Goal: Information Seeking & Learning: Learn about a topic

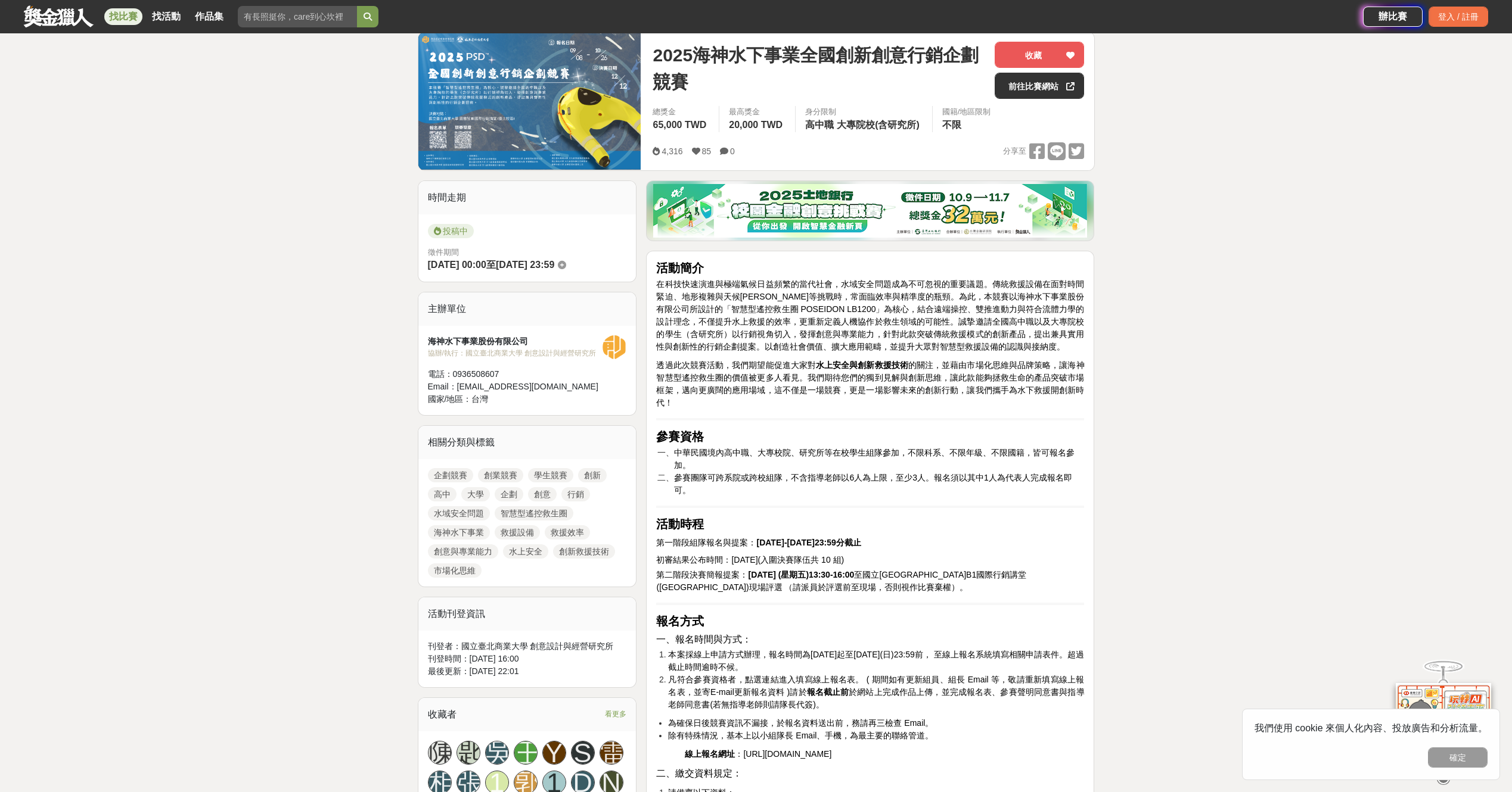
scroll to position [120, 0]
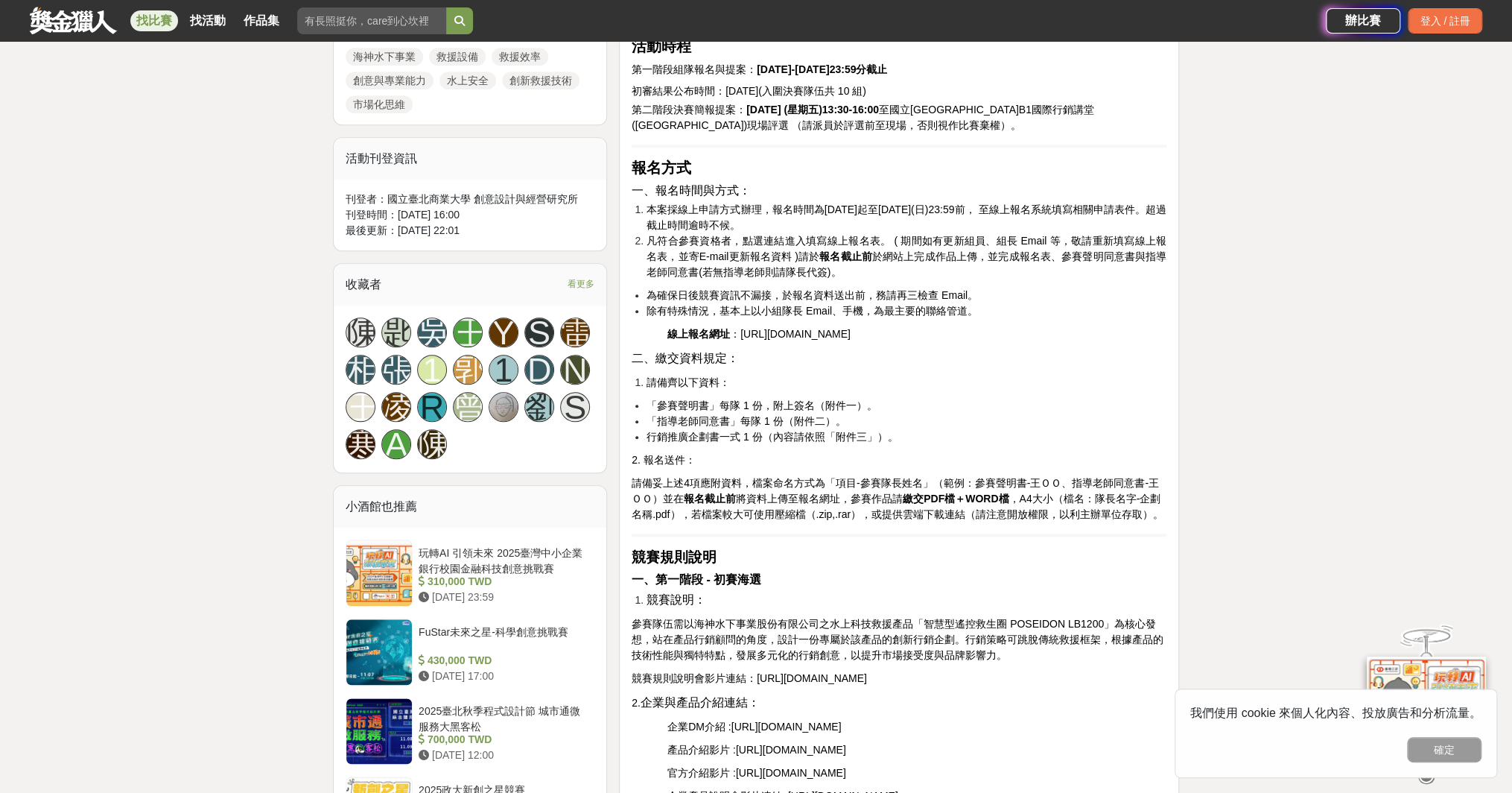
scroll to position [821, 0]
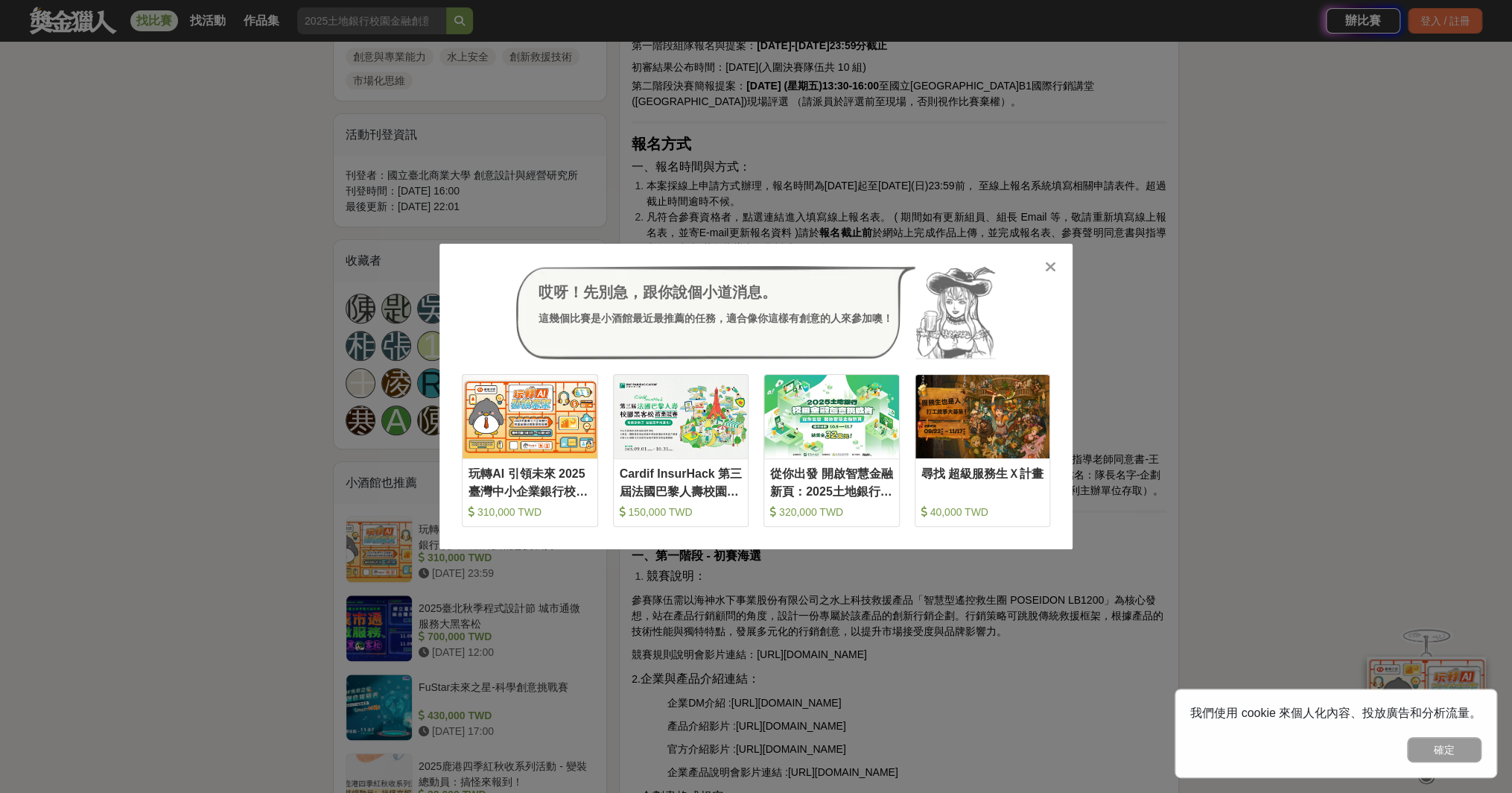
drag, startPoint x: 824, startPoint y: 182, endPoint x: 106, endPoint y: 214, distance: 718.7
click at [50, 205] on div "哎呀！先別急，跟你說個小道消息。 這幾個比賽是小酒館最近最推薦的任務，適合像你這樣有創意的人來參加噢！ 收藏 玩轉AI 引領未來 2025臺灣中小企業銀行校園…" at bounding box center [756, 396] width 1512 height 793
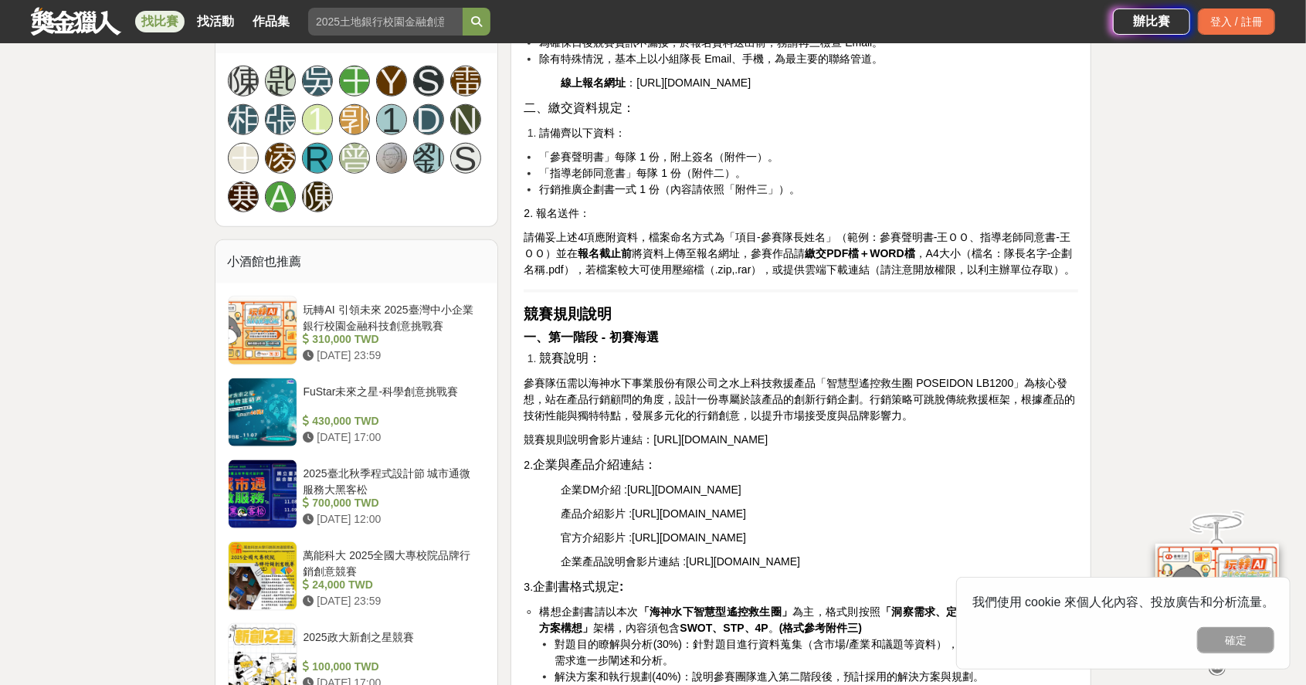
scroll to position [1129, 0]
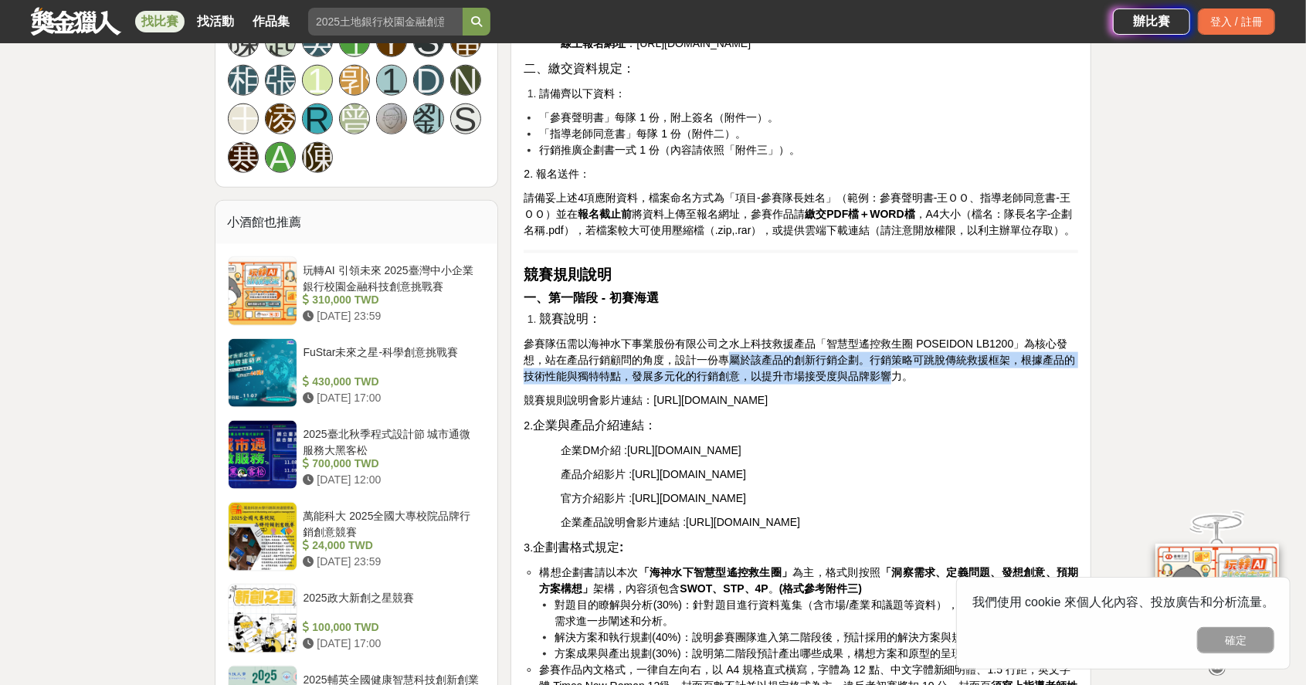
drag, startPoint x: 729, startPoint y: 389, endPoint x: 888, endPoint y: 413, distance: 160.9
click at [888, 385] on p "參賽隊伍需以海神水下事業股份有限公司之水上科技救援產品「智慧型遙控救生圈 POSEIDON LB1200」為核心發想，站在產品行銷顧問的角度，設計一份專屬於該…" at bounding box center [801, 360] width 555 height 49
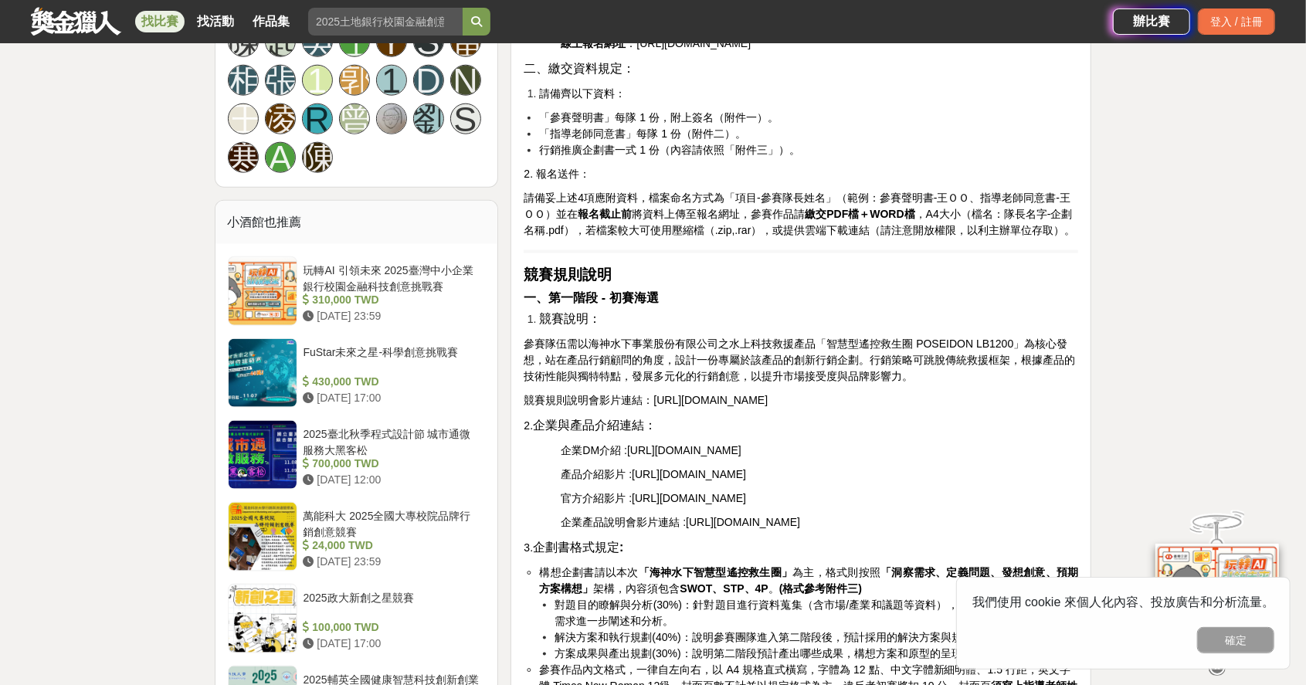
drag, startPoint x: 888, startPoint y: 413, endPoint x: 985, endPoint y: 440, distance: 100.1
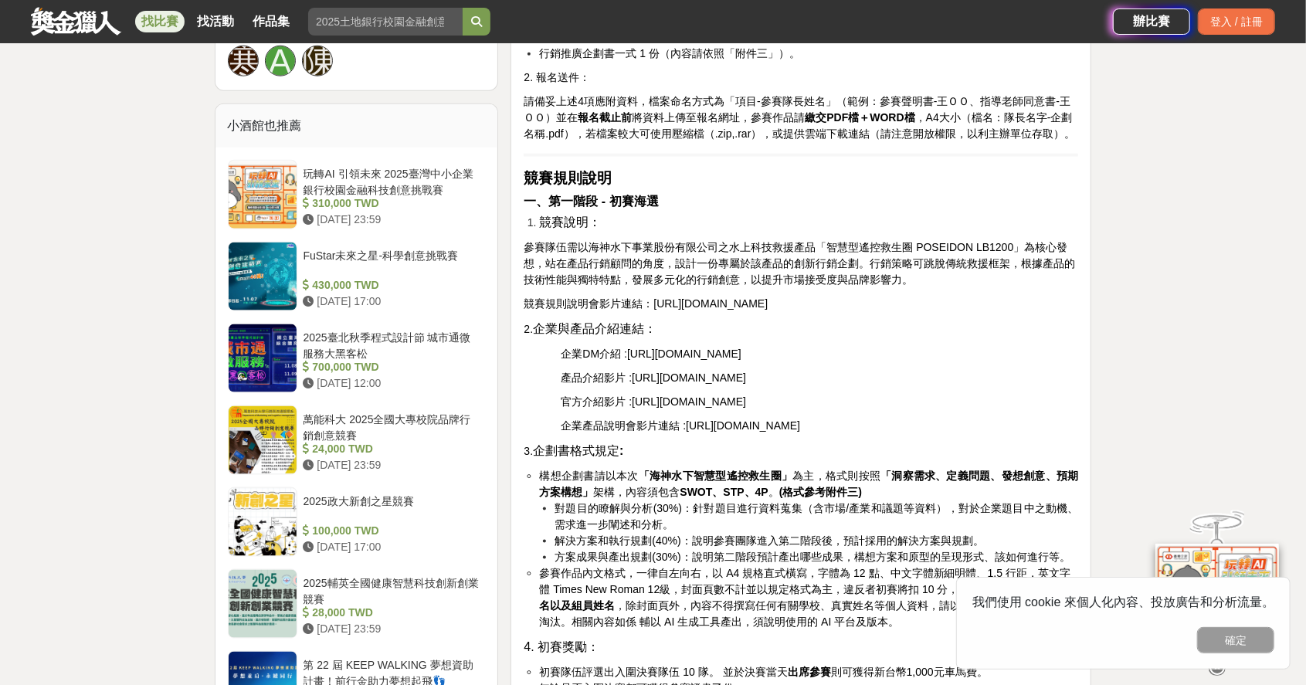
scroll to position [1233, 0]
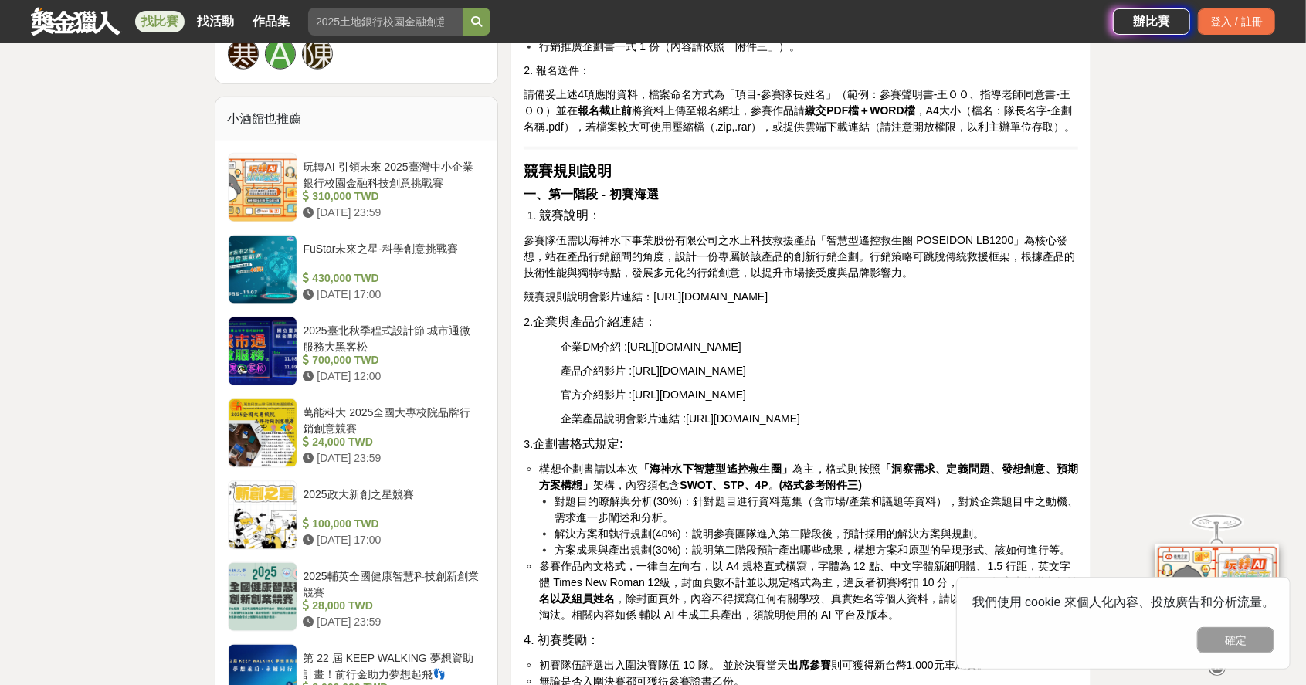
click at [702, 379] on p "產品介紹影片 : https://drive.google.com/file/d/1pe9tLloaUvVUB3fCCzhUSPvMLKnhGqWs/view…" at bounding box center [820, 371] width 518 height 16
click at [687, 353] on span "https://drive.google.com/file/d/1mAIwynmq4_lfZXcRlzS10TspW2eZ2-sn/view" at bounding box center [684, 347] width 114 height 12
click at [675, 377] on span "https://drive.google.com/file/d/1pe9tLloaUvVUB3fCCzhUSPvMLKnhGqWs/view?usp=shar…" at bounding box center [689, 371] width 114 height 12
click at [726, 353] on span "https://drive.google.com/file/d/1mAIwynmq4_lfZXcRlzS10TspW2eZ2-sn/view" at bounding box center [684, 347] width 114 height 12
click at [1060, 379] on p "產品介紹影片 : https://drive.google.com/file/d/1pe9tLloaUvVUB3fCCzhUSPvMLKnhGqWs/view…" at bounding box center [820, 371] width 518 height 16
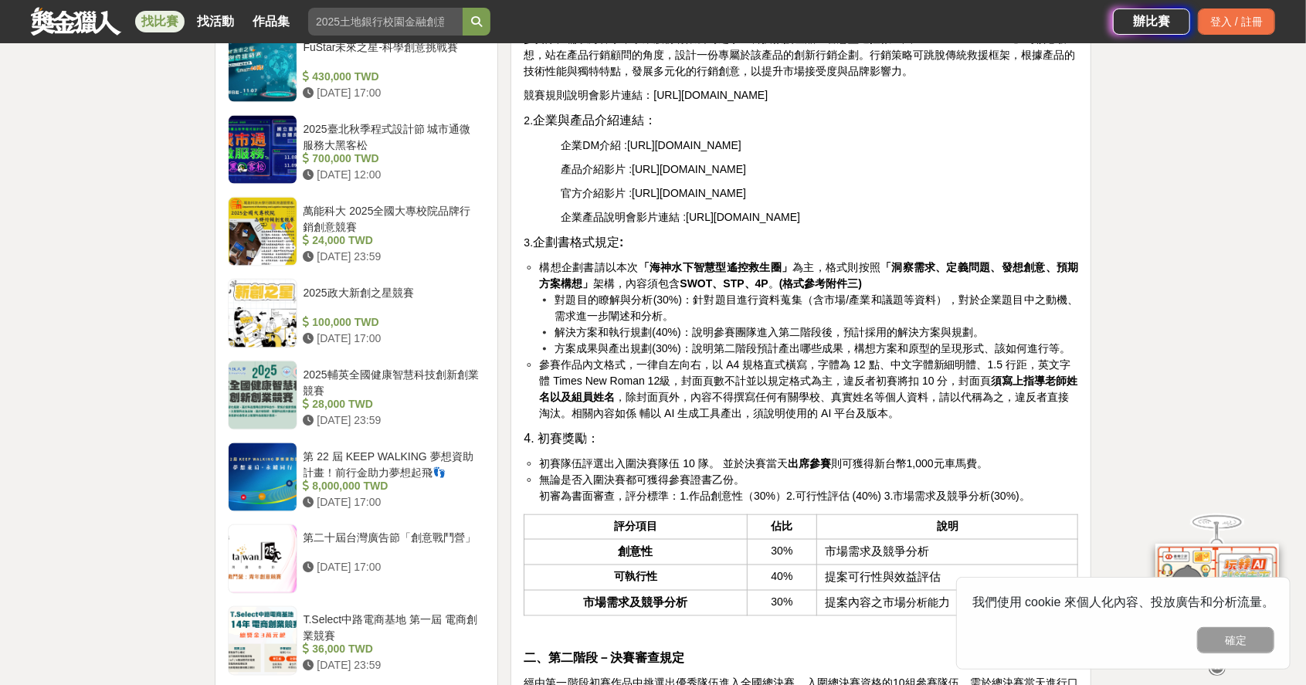
scroll to position [1438, 0]
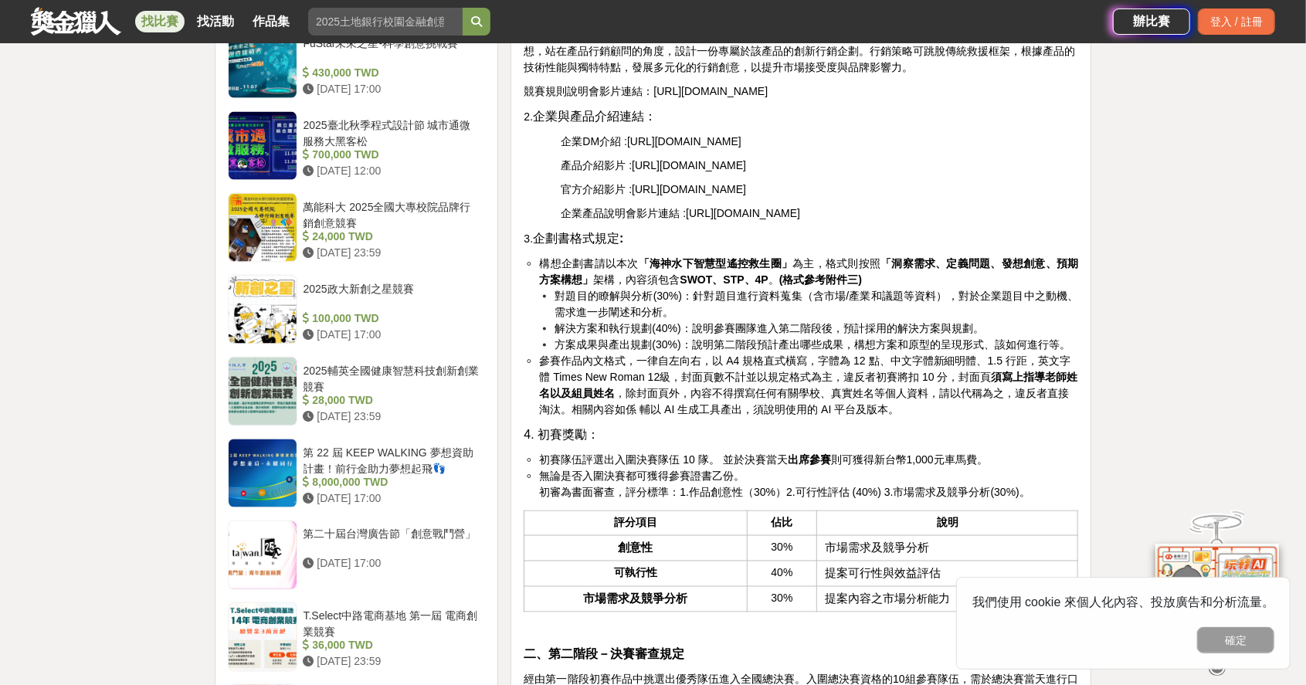
click at [895, 286] on strong "「洞察需求、定義問題、發想創意、預期方案構想」" at bounding box center [808, 271] width 539 height 29
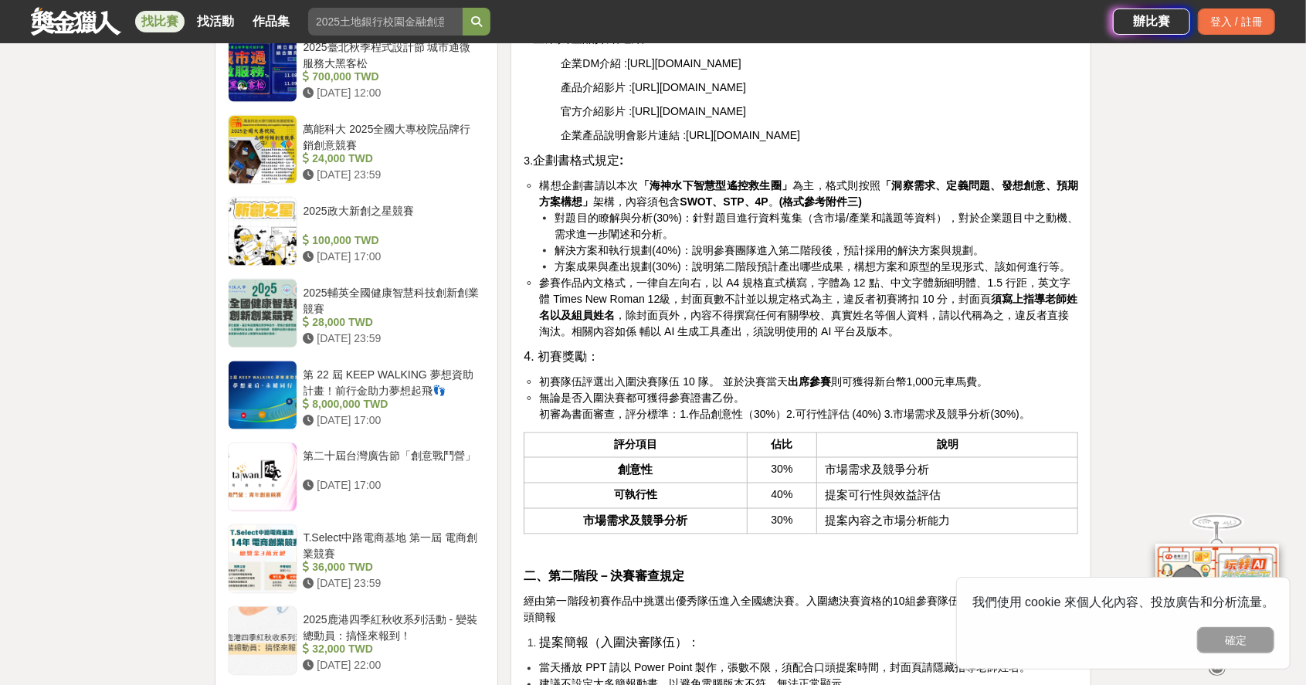
scroll to position [1542, 0]
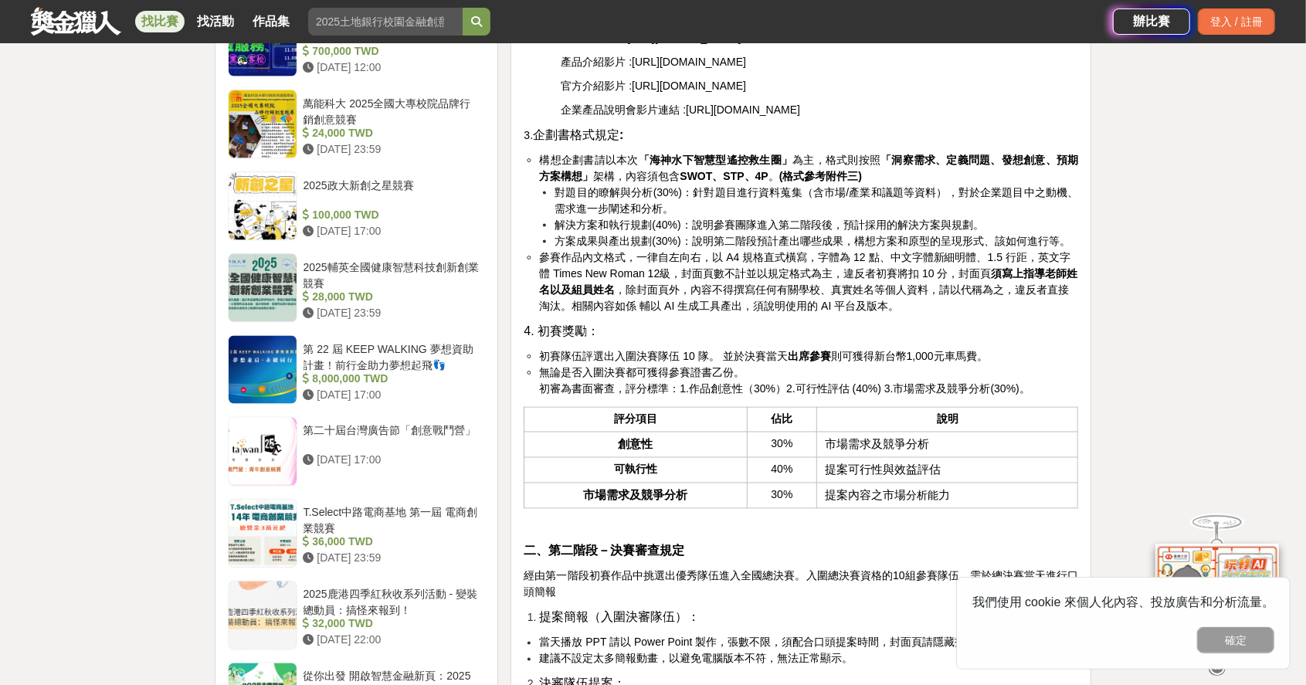
click at [853, 306] on span "參賽作品內文格式，一律自左向右，以 A4 規格直式橫寫，字體為 12 點、中文字體新細明體、1.5 行距，英文字體 Times New Roman 12級，封…" at bounding box center [808, 281] width 538 height 61
click at [992, 296] on strong "須寫上指導老師姓名以及組員姓名" at bounding box center [808, 281] width 538 height 29
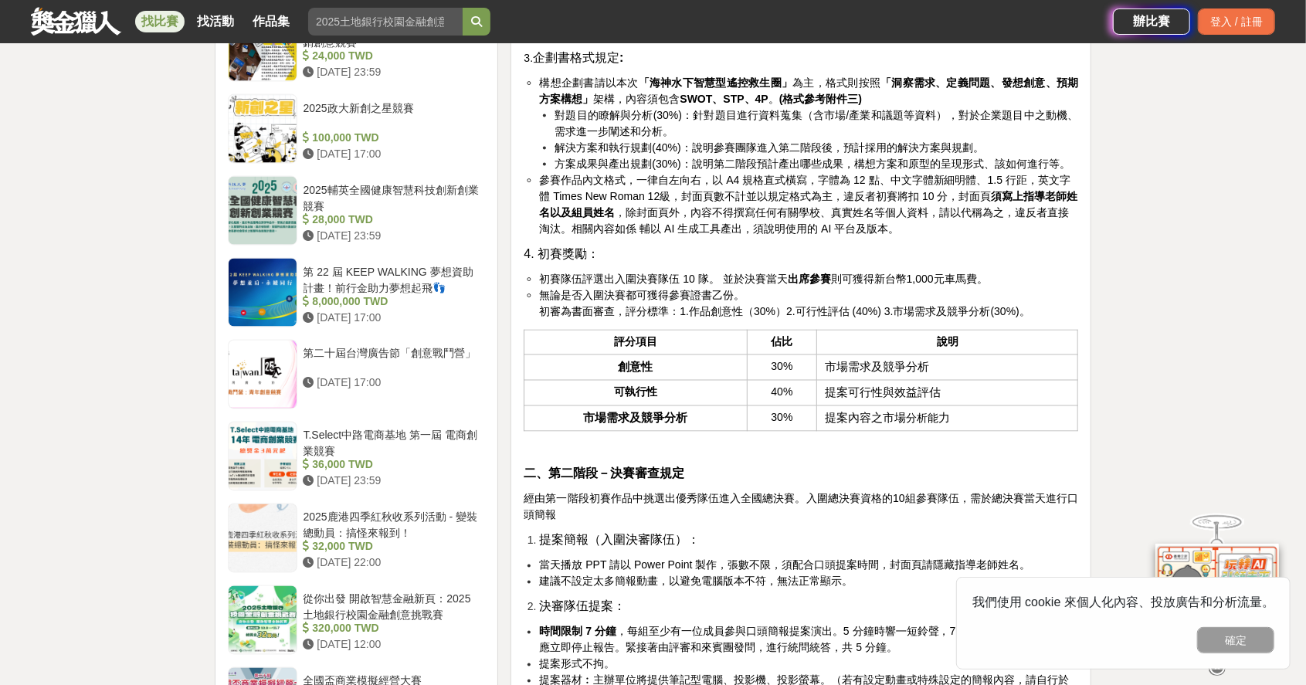
scroll to position [1645, 0]
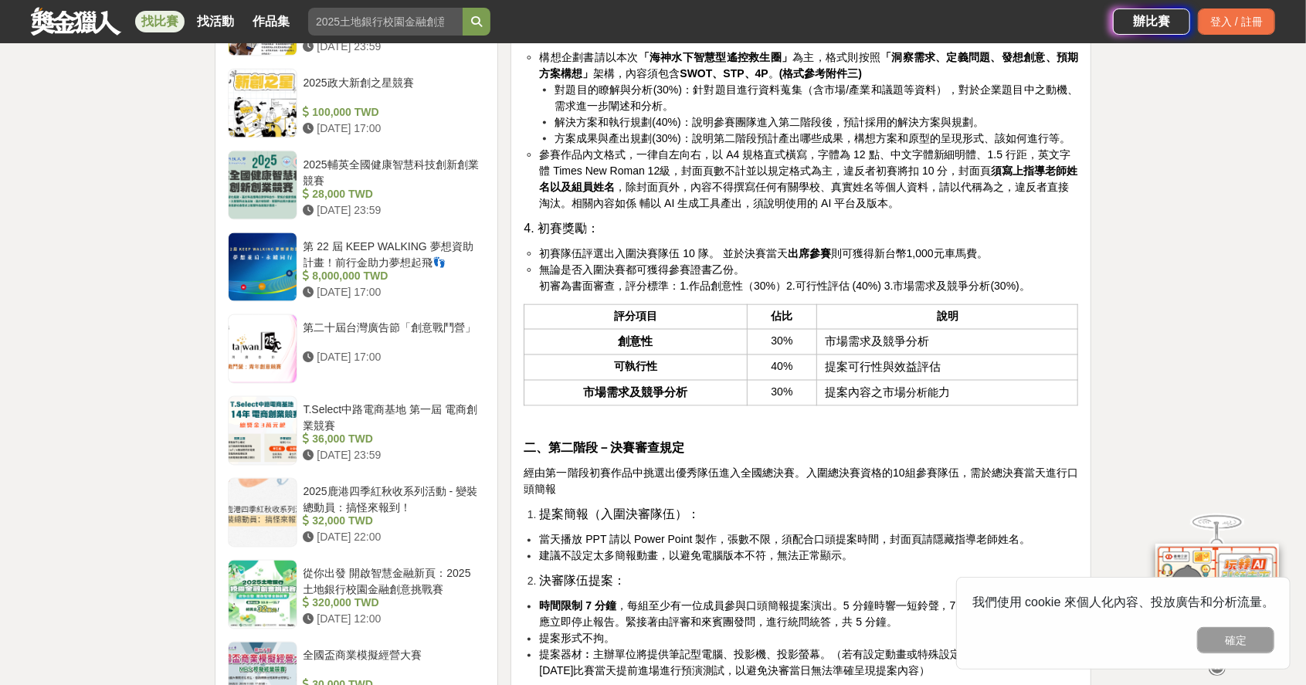
click at [807, 262] on li "初賽隊伍評選出入圍決賽隊伍 10 隊。 並於決賽當天 出席參賽 則可獲得新台幣1,000元車馬費。" at bounding box center [808, 254] width 539 height 16
drag, startPoint x: 713, startPoint y: 331, endPoint x: 754, endPoint y: 336, distance: 41.3
click at [754, 292] on span "初審為書面審查，評分標準：1.作品創意性（30%）2.可行性評估 (40%) 3.市場需求及競爭分析(30%)。" at bounding box center [784, 286] width 491 height 12
drag, startPoint x: 754, startPoint y: 336, endPoint x: 805, endPoint y: 343, distance: 51.5
click at [805, 343] on div "活動簡介 在科技快速演進與極端氣候日益頻繁的當代社會，水域安全問題成為不可忽視的重要議題。傳統救援設備在面對時間緊迫、地形複雜與天候嚴峻等挑戰時，常面臨效率與…" at bounding box center [801, 593] width 555 height 3411
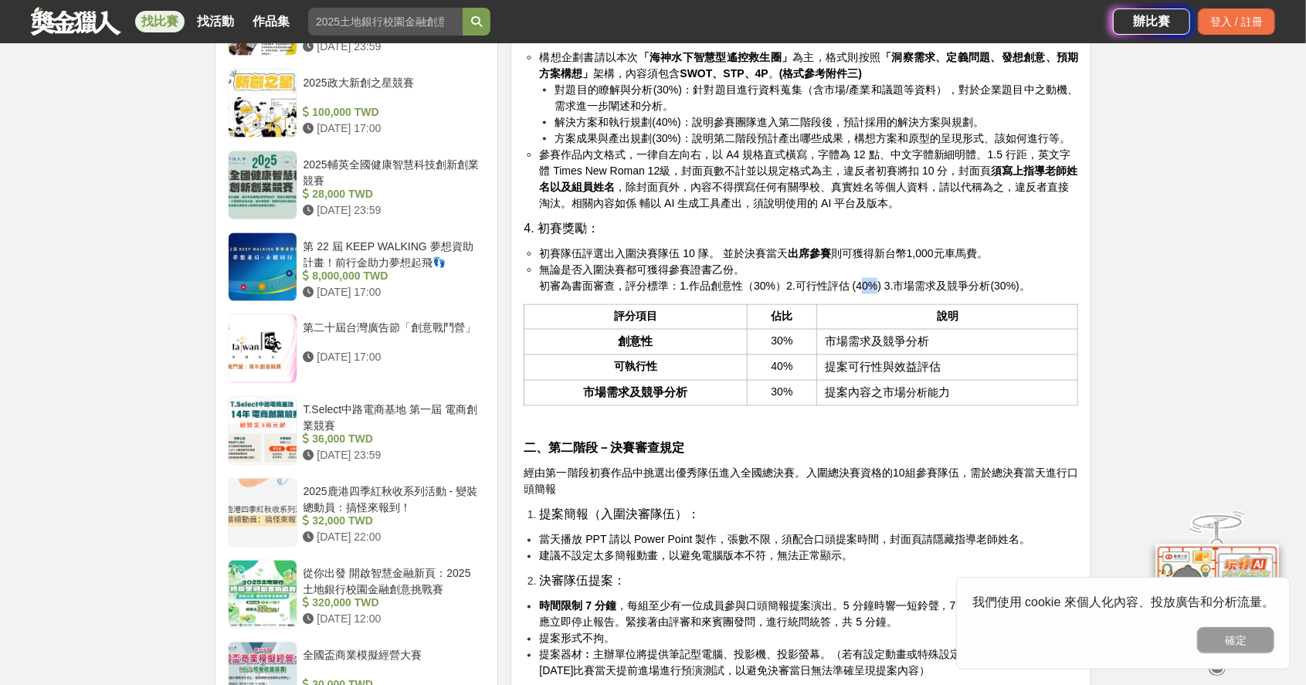
drag, startPoint x: 857, startPoint y: 332, endPoint x: 871, endPoint y: 331, distance: 14.8
click at [871, 292] on span "初審為書面審查，評分標準：1.作品創意性（30%）2.可行性評估 (40%) 3.市場需求及競爭分析(30%)。" at bounding box center [784, 286] width 491 height 12
drag, startPoint x: 871, startPoint y: 331, endPoint x: 977, endPoint y: 337, distance: 106.0
click at [978, 292] on span "初審為書面審查，評分標準：1.作品創意性（30%）2.可行性評估 (40%) 3.市場需求及競爭分析(30%)。" at bounding box center [784, 286] width 491 height 12
click at [1031, 294] on li "無論是否入圍決賽都可獲得參賽證書乙份。 初審為書面審查，評分標準：1.作品創意性（30%）2.可行性評估 (40%) 3.市場需求及競爭分析(30%)。" at bounding box center [808, 278] width 539 height 32
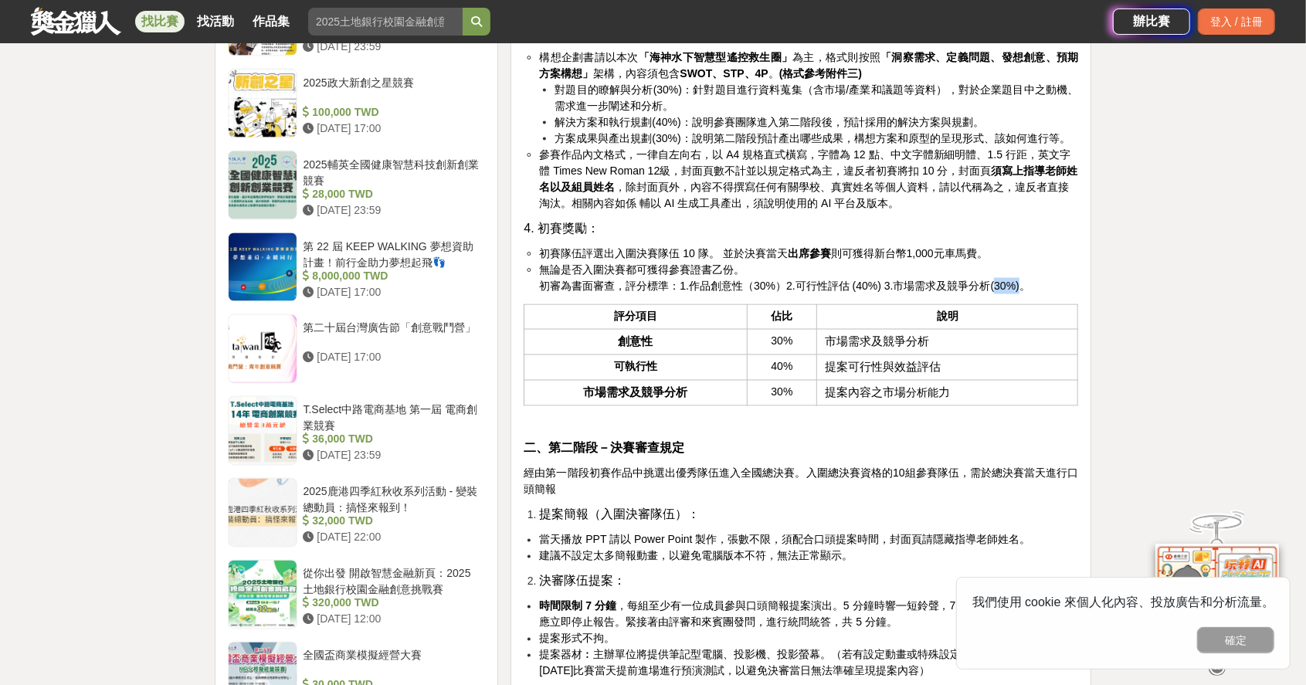
drag, startPoint x: 1012, startPoint y: 333, endPoint x: 990, endPoint y: 333, distance: 22.4
click at [990, 292] on span "初審為書面審查，評分標準：1.作品創意性（30%）2.可行性評估 (40%) 3.市場需求及競爭分析(30%)。" at bounding box center [784, 286] width 491 height 12
drag, startPoint x: 990, startPoint y: 333, endPoint x: 1054, endPoint y: 325, distance: 64.6
click at [1059, 294] on li "無論是否入圍決賽都可獲得參賽證書乙份。 初審為書面審查，評分標準：1.作品創意性（30%）2.可行性評估 (40%) 3.市場需求及競爭分析(30%)。" at bounding box center [808, 278] width 539 height 32
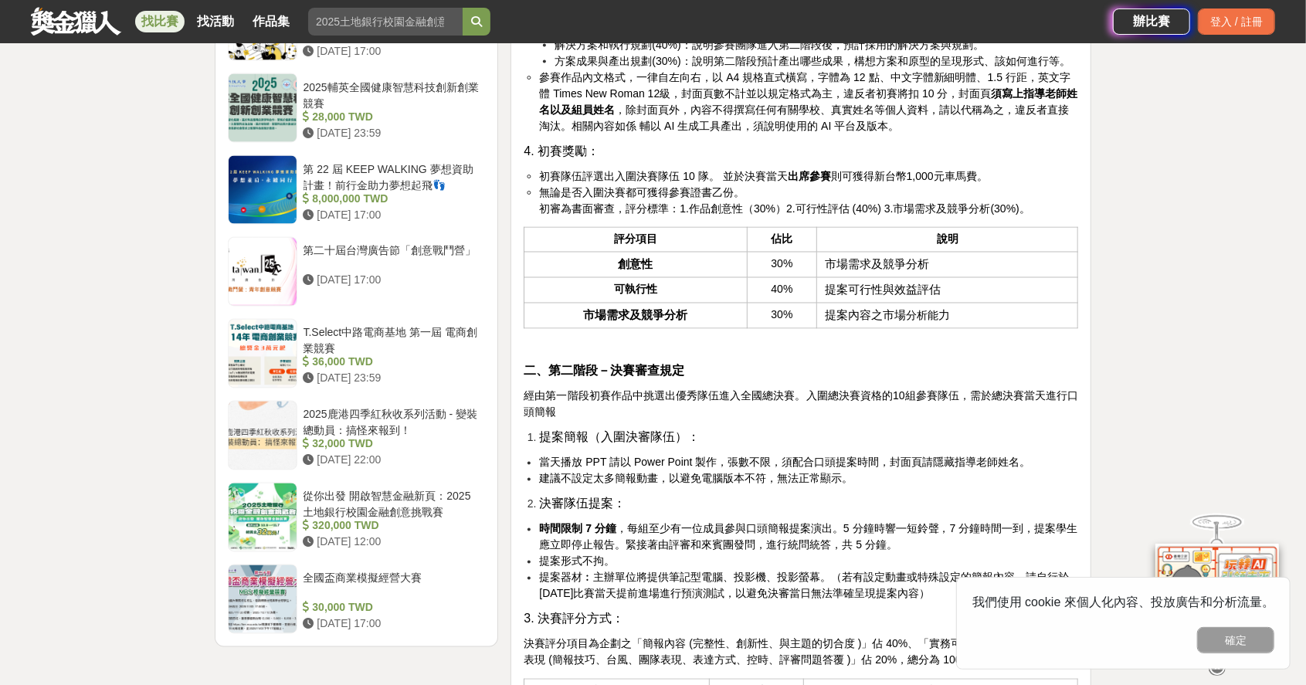
scroll to position [1747, 0]
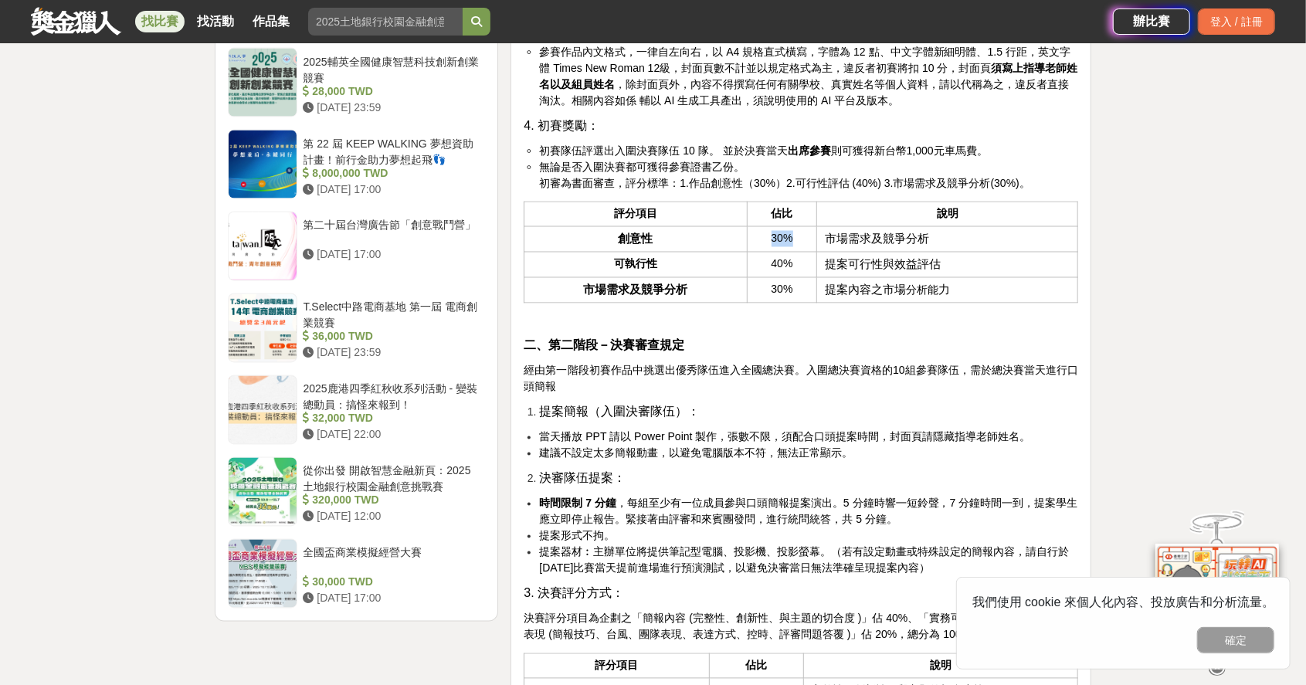
drag, startPoint x: 793, startPoint y: 279, endPoint x: 766, endPoint y: 282, distance: 26.4
click at [766, 252] on td "30%" at bounding box center [782, 238] width 70 height 25
drag, startPoint x: 766, startPoint y: 282, endPoint x: 813, endPoint y: 310, distance: 54.7
click at [814, 277] on td "40%" at bounding box center [782, 264] width 70 height 25
drag, startPoint x: 807, startPoint y: 311, endPoint x: 782, endPoint y: 310, distance: 25.5
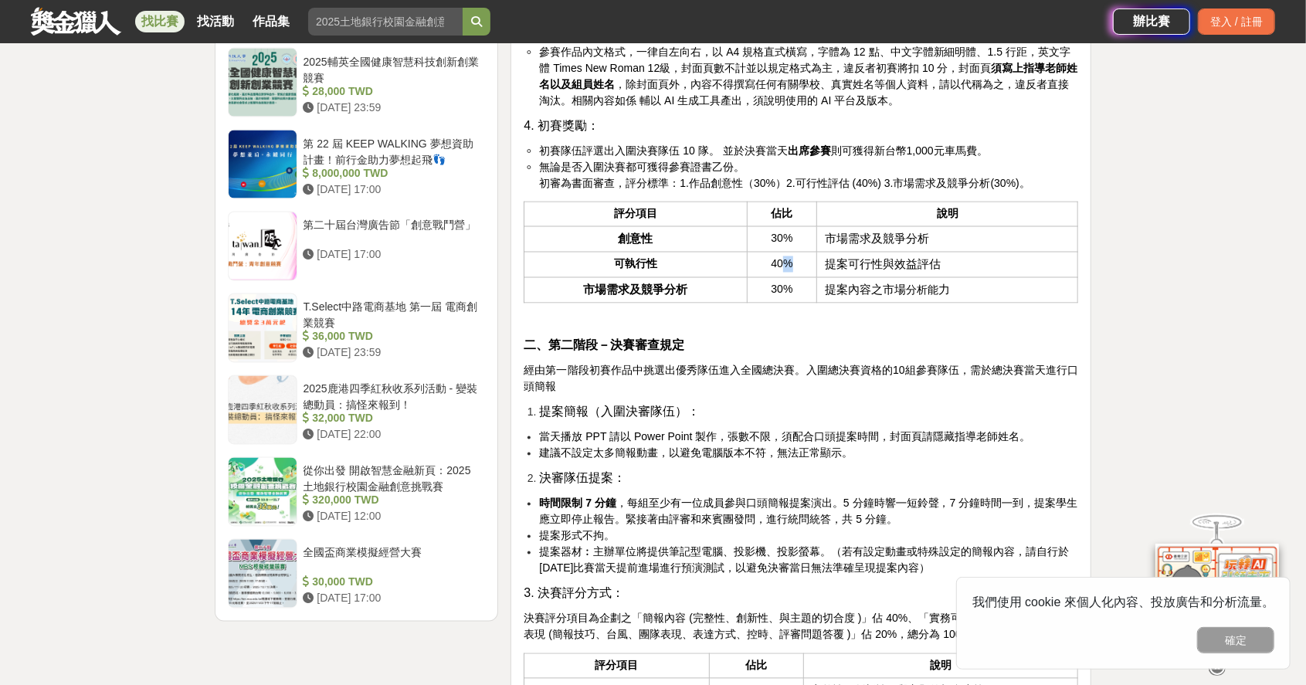
click at [782, 277] on td "40%" at bounding box center [782, 264] width 70 height 25
drag, startPoint x: 782, startPoint y: 310, endPoint x: 872, endPoint y: 352, distance: 99.6
click at [873, 355] on div "活動簡介 在科技快速演進與極端氣候日益頻繁的當代社會，水域安全問題成為不可忽視的重要議題。傳統救援設備在面對時間緊迫、地形複雜與天候嚴峻等挑戰時，常面臨效率與…" at bounding box center [801, 491] width 555 height 3411
drag, startPoint x: 807, startPoint y: 334, endPoint x: 764, endPoint y: 328, distance: 42.9
click at [764, 303] on td "30%" at bounding box center [782, 289] width 70 height 25
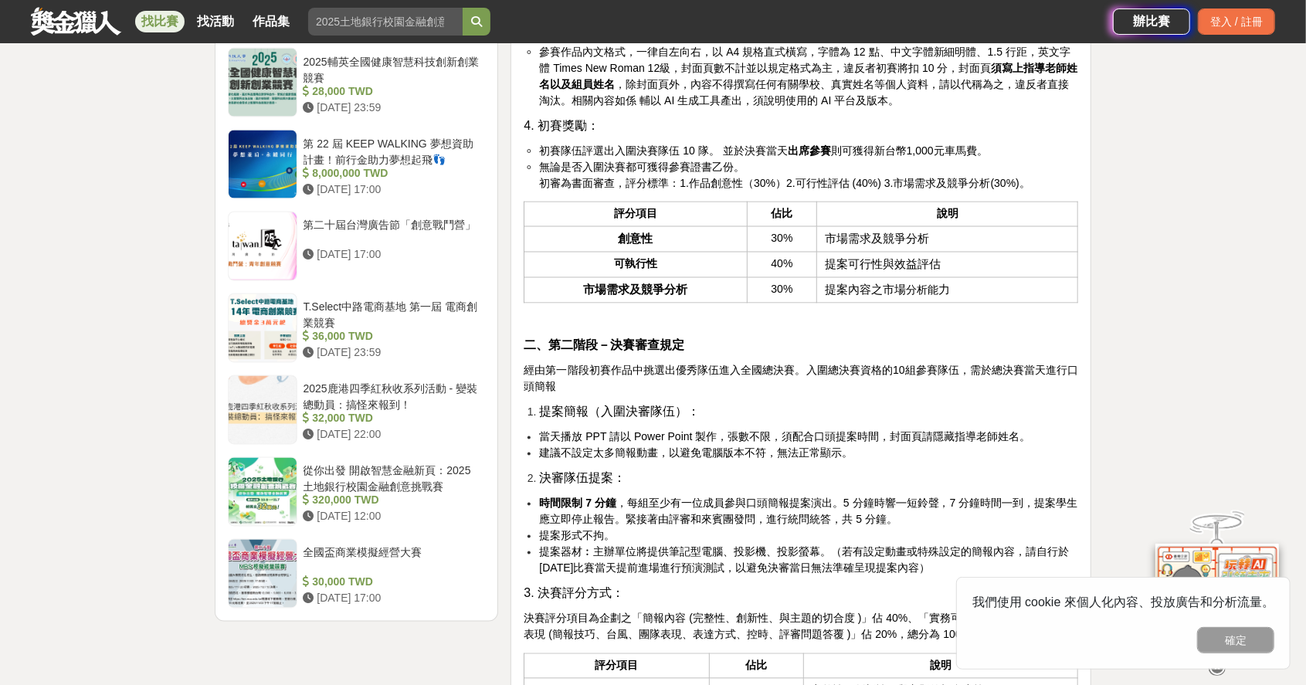
drag, startPoint x: 764, startPoint y: 328, endPoint x: 810, endPoint y: 349, distance: 50.5
click at [810, 349] on div "活動簡介 在科技快速演進與極端氣候日益頻繁的當代社會，水域安全問題成為不可忽視的重要議題。傳統救援設備在面對時間緊迫、地形複雜與天候嚴峻等挑戰時，常面臨效率與…" at bounding box center [801, 491] width 555 height 3411
drag, startPoint x: 793, startPoint y: 334, endPoint x: 772, endPoint y: 332, distance: 20.9
click at [771, 303] on td "30%" at bounding box center [782, 289] width 70 height 25
drag, startPoint x: 772, startPoint y: 332, endPoint x: 825, endPoint y: 355, distance: 58.1
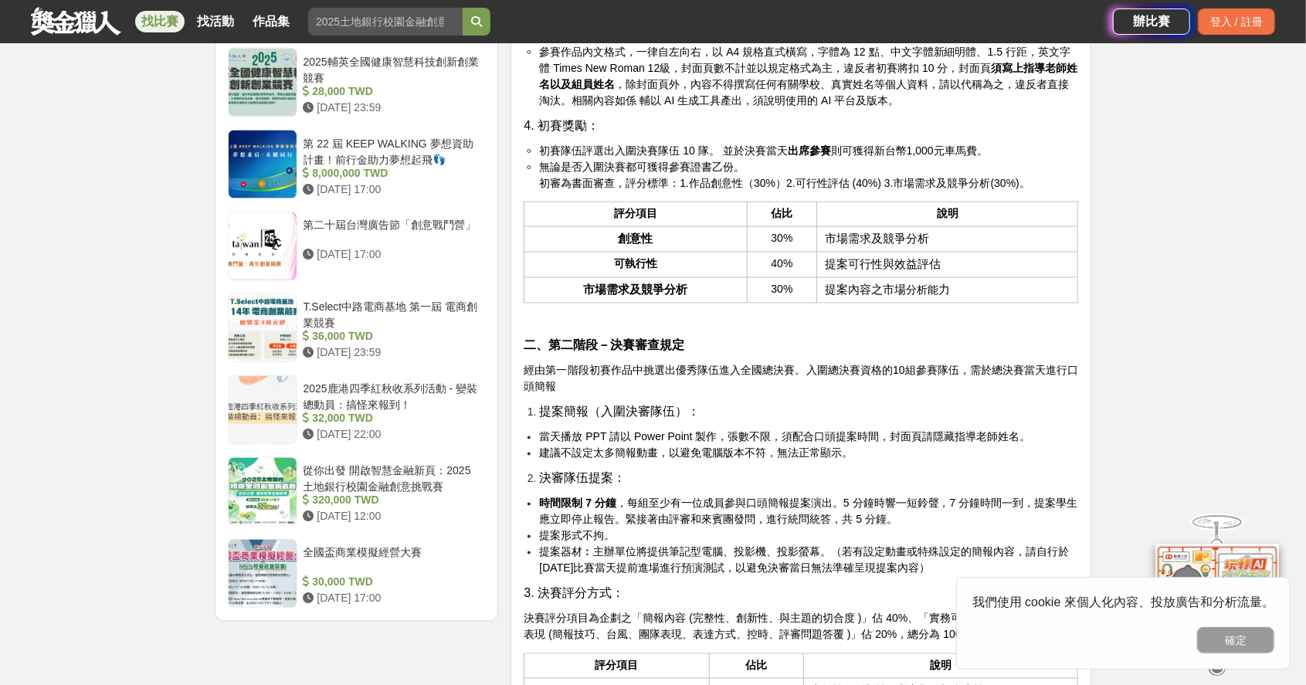
click at [825, 329] on p at bounding box center [801, 321] width 555 height 16
drag, startPoint x: 798, startPoint y: 331, endPoint x: 771, endPoint y: 334, distance: 27.2
click at [771, 303] on td "30%" at bounding box center [782, 289] width 70 height 25
drag, startPoint x: 771, startPoint y: 334, endPoint x: 823, endPoint y: 365, distance: 60.7
click at [823, 329] on p at bounding box center [801, 321] width 555 height 16
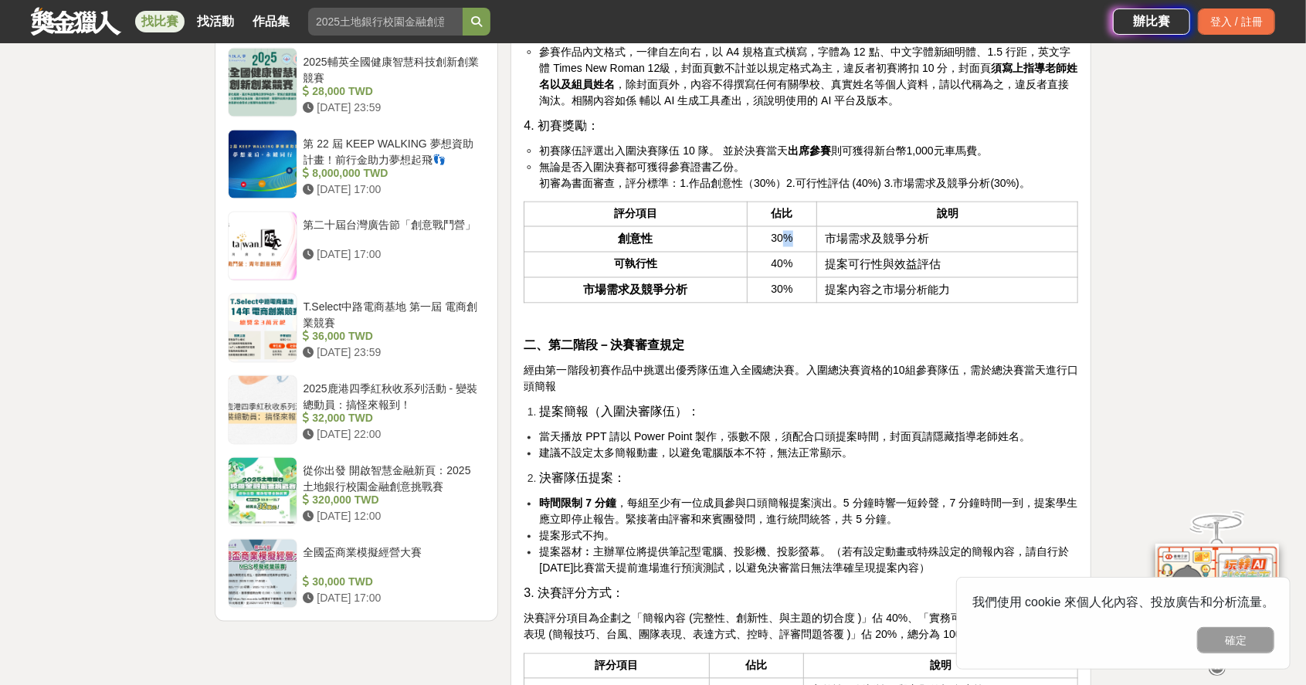
drag, startPoint x: 800, startPoint y: 284, endPoint x: 786, endPoint y: 281, distance: 15.0
click at [786, 252] on td "30%" at bounding box center [782, 238] width 70 height 25
drag, startPoint x: 786, startPoint y: 281, endPoint x: 802, endPoint y: 315, distance: 37.7
click at [799, 277] on td "40%" at bounding box center [782, 264] width 70 height 25
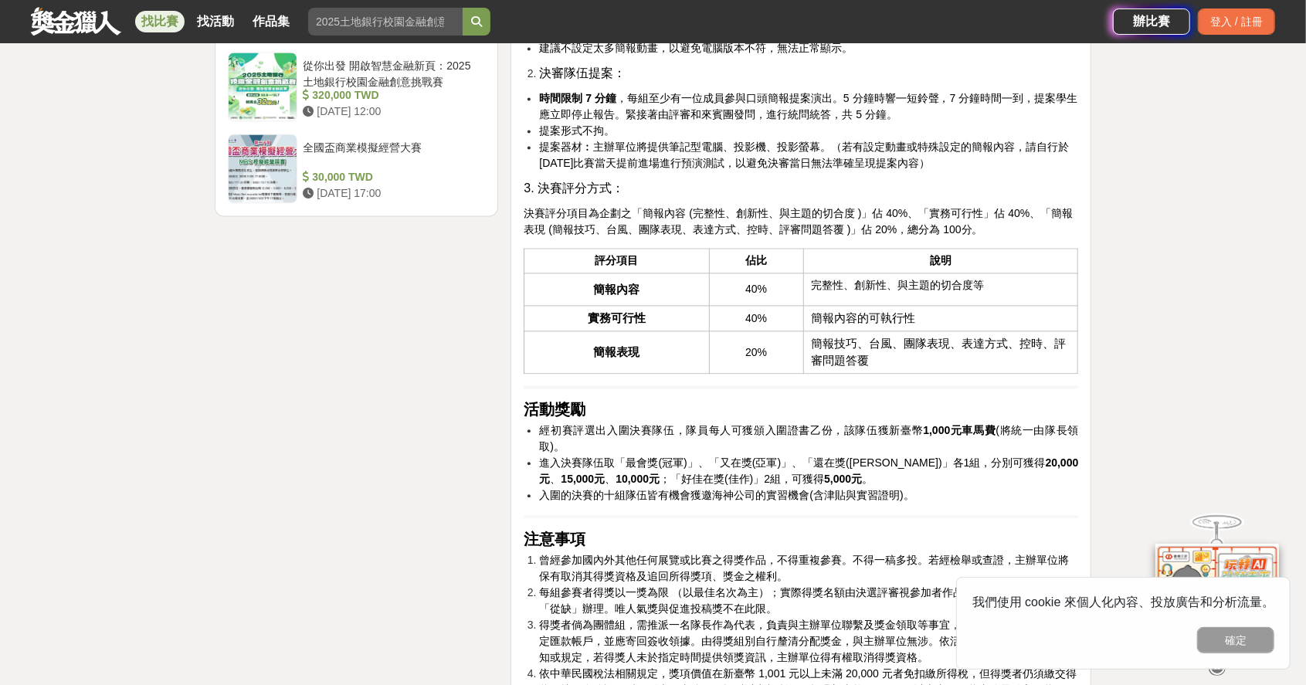
scroll to position [2160, 0]
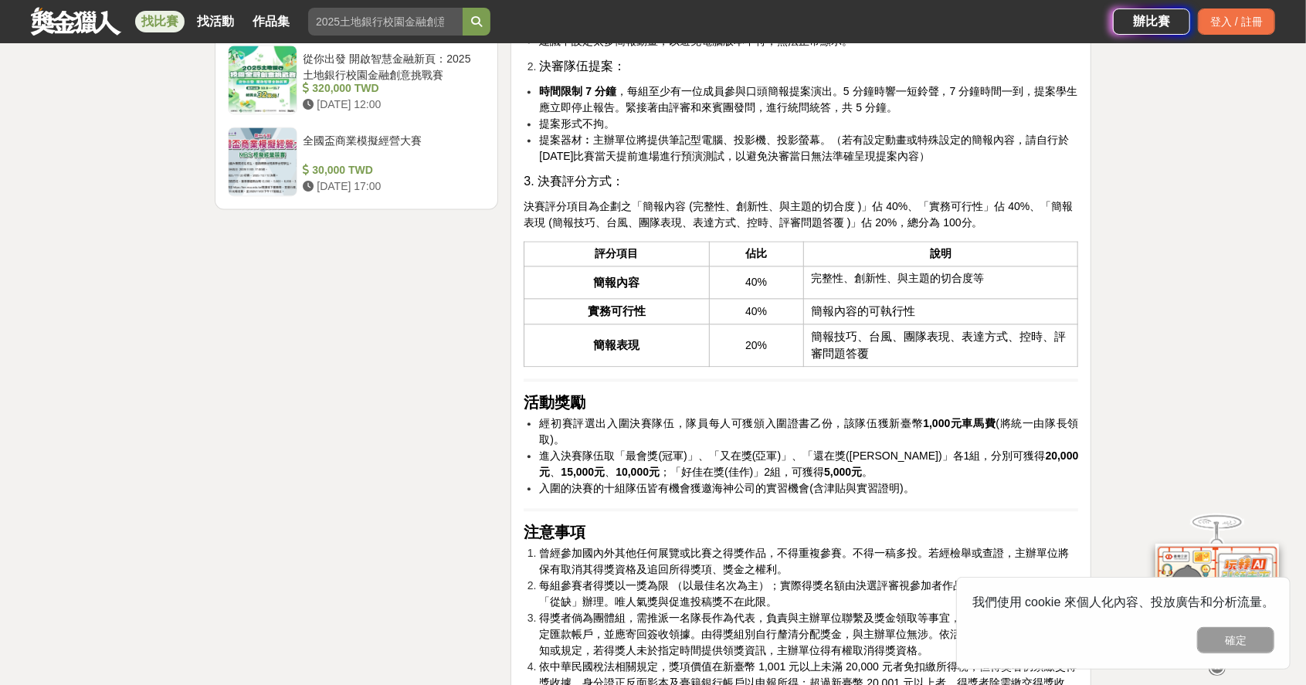
click at [640, 497] on li "入圍的決賽的十組隊伍皆有機會獲邀海神公司的實習機會(含津貼與實習證明)。" at bounding box center [808, 489] width 539 height 16
click at [820, 545] on div "活動簡介 在科技快速演進與極端氣候日益頻繁的當代社會，水域安全問題成為不可忽視的重要議題。傳統救援設備在面對時間緊迫、地形複雜與天候嚴峻等挑戰時，常面臨效率與…" at bounding box center [801, 78] width 555 height 3411
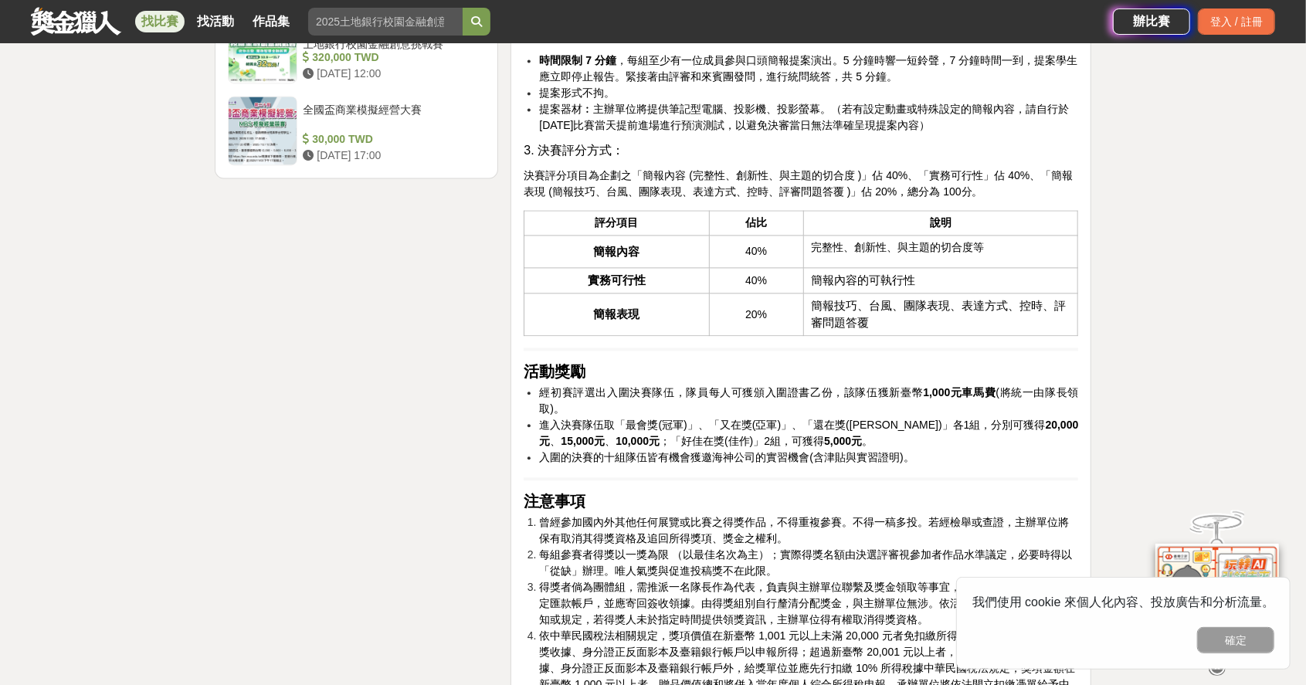
scroll to position [2211, 0]
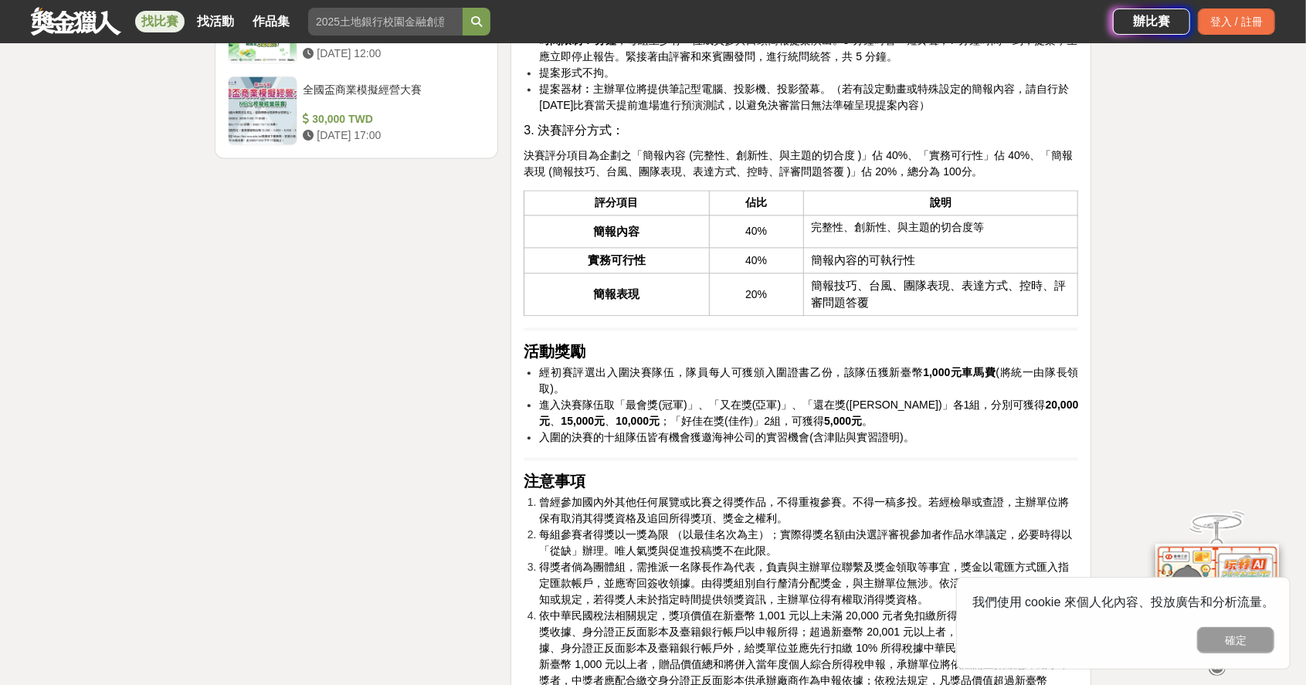
click at [839, 505] on div "活動簡介 在科技快速演進與極端氣候日益頻繁的當代社會，水域安全問題成為不可忽視的重要議題。傳統救援設備在面對時間緊迫、地形複雜與天候嚴峻等挑戰時，常面臨效率與…" at bounding box center [801, 27] width 555 height 3411
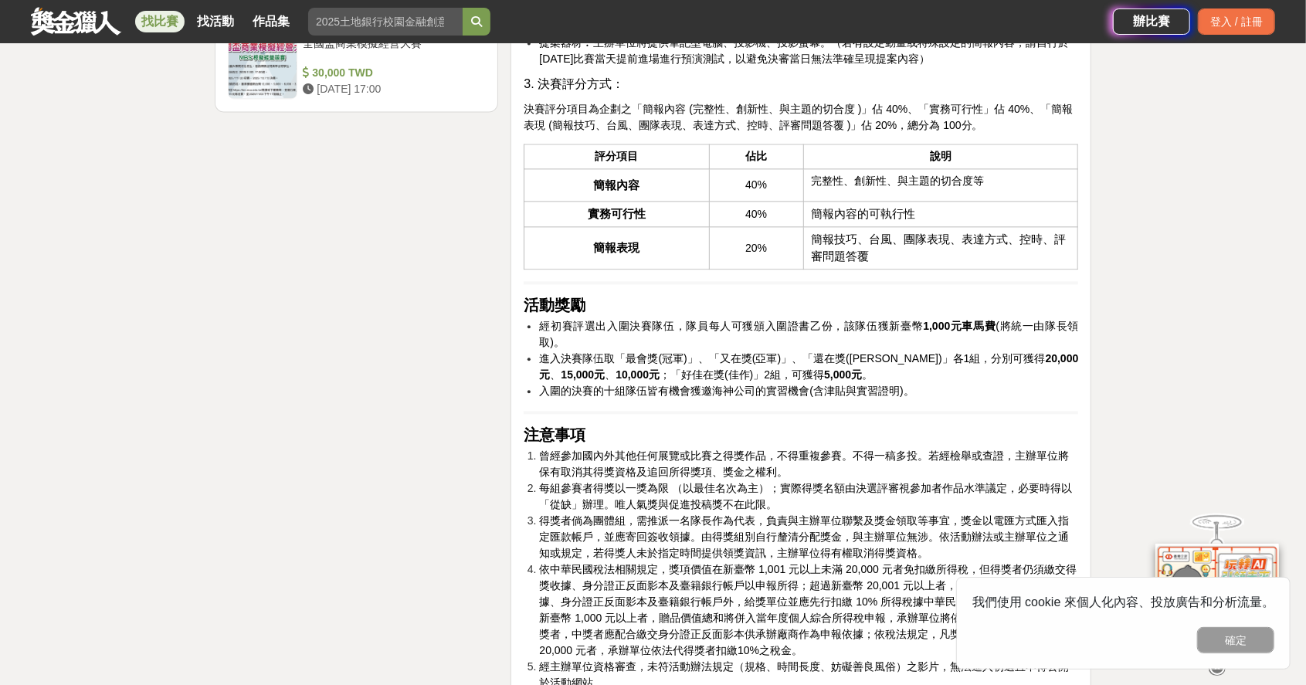
scroll to position [2263, 0]
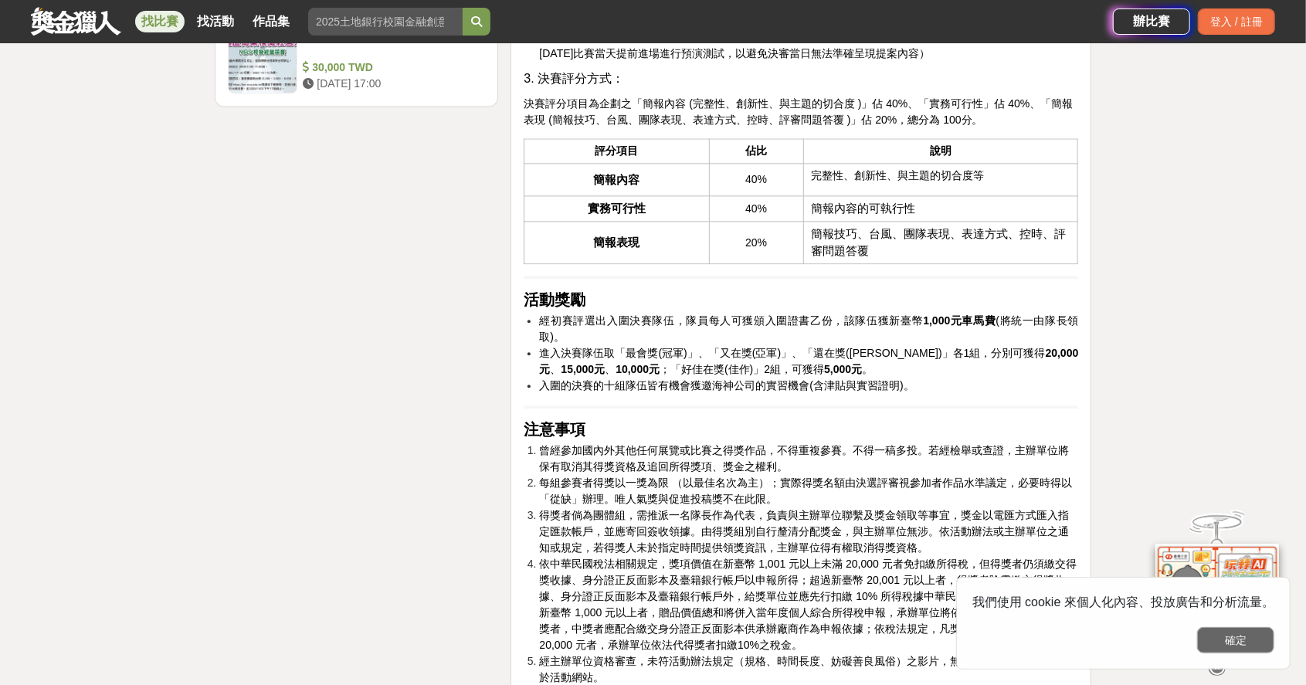
click at [1223, 641] on button "確定" at bounding box center [1235, 640] width 77 height 26
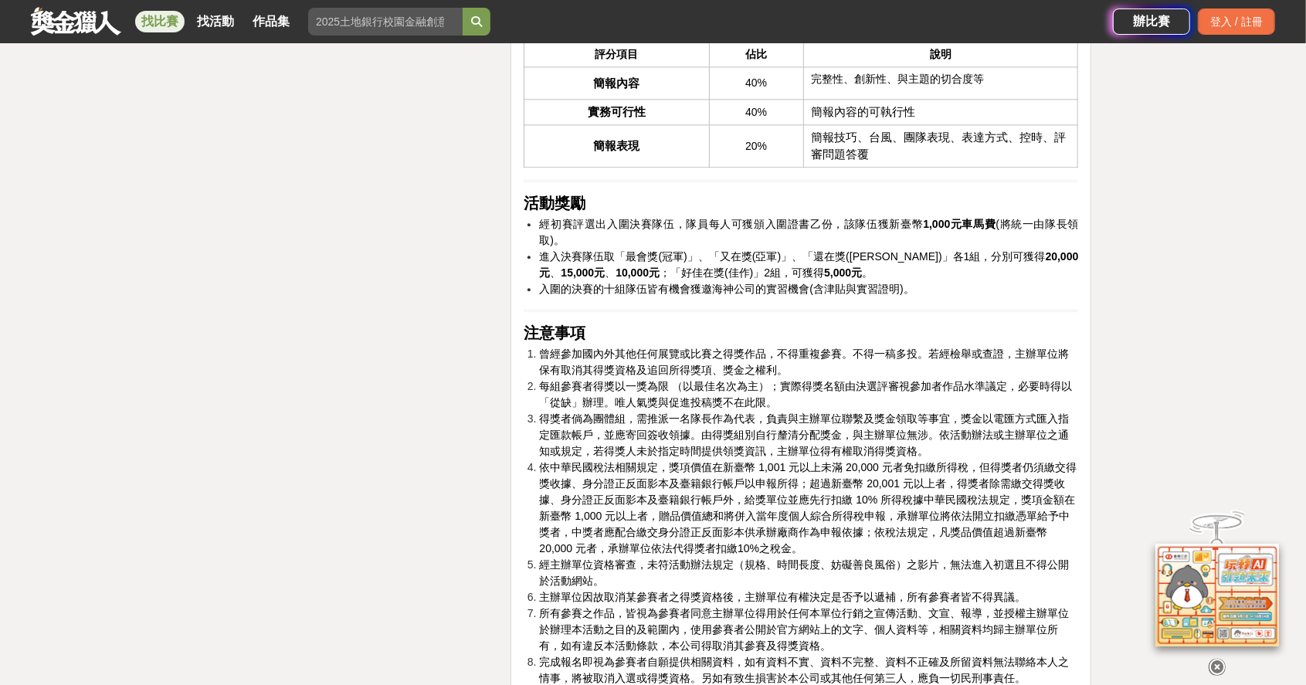
scroll to position [2366, 0]
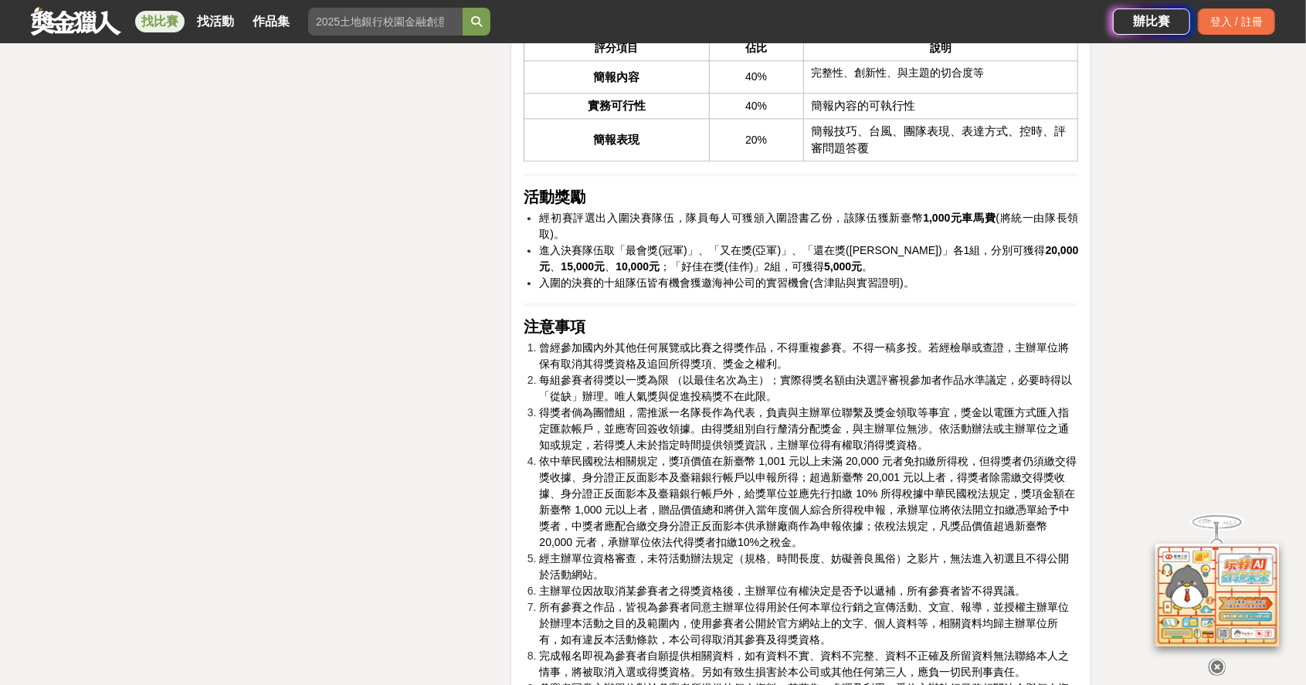
click at [875, 405] on li "每組參賽者得獎以一獎為限 （以最佳名次為主）；實際得獎名額由決選評審視參加者作品水準議定，必要時得以「從缺」辦理。唯人氣獎與促進投稿獎不在此限。" at bounding box center [808, 388] width 539 height 32
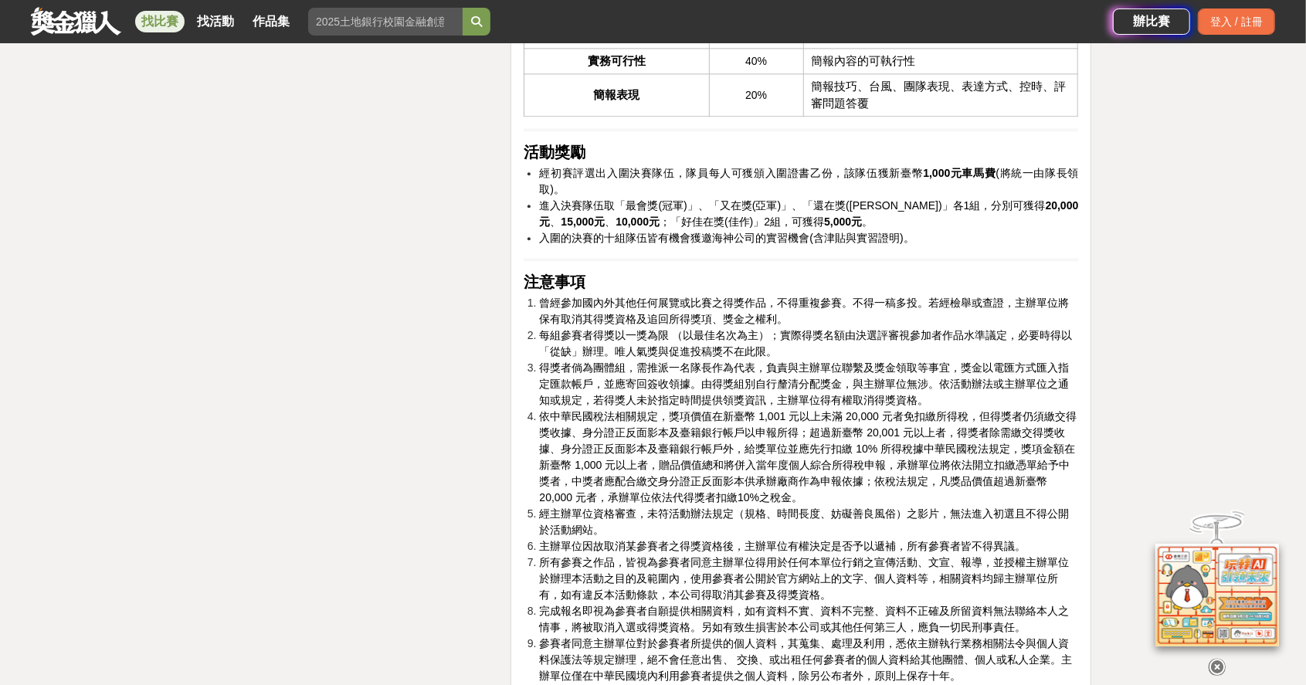
scroll to position [2417, 0]
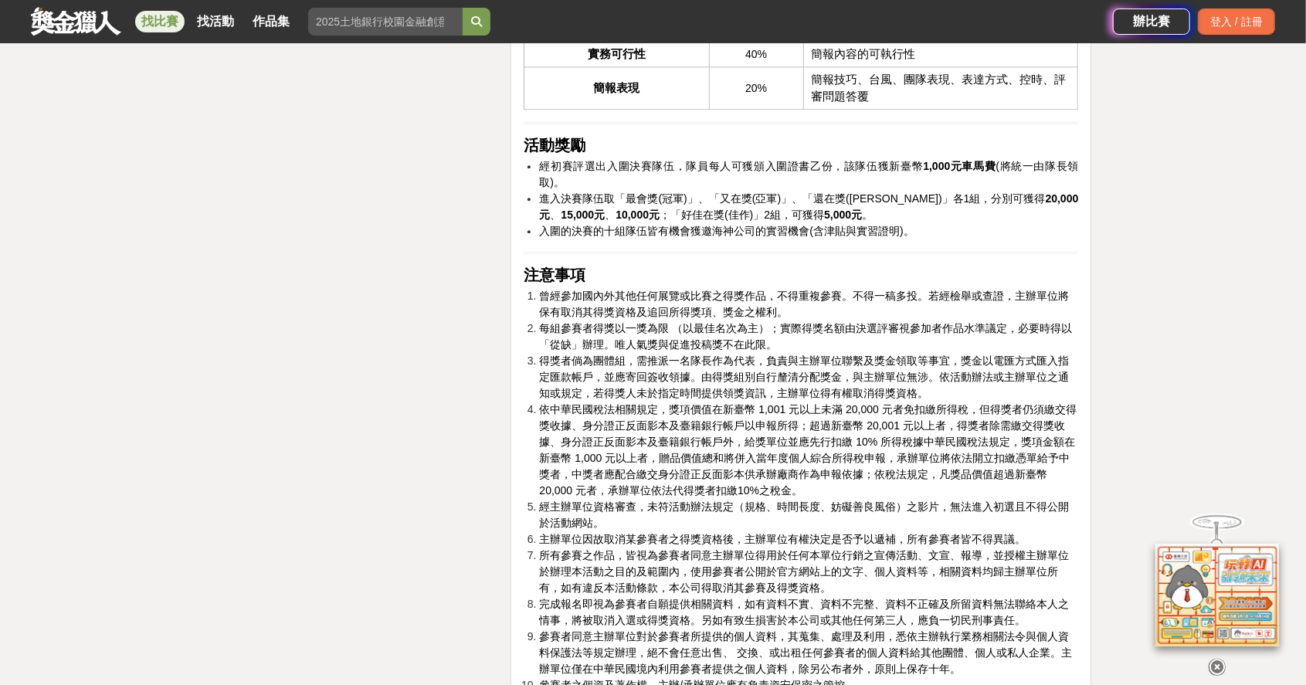
click at [956, 402] on li "得獎者倘為團體組，需推派一名隊長作為代表，負責與主辦單位聯繫及獎金領取等事宜，獎金以電匯方式匯入指定匯款帳戶，並應寄回簽收領據。由得獎組別自行釐清分配獎金，與…" at bounding box center [808, 377] width 539 height 49
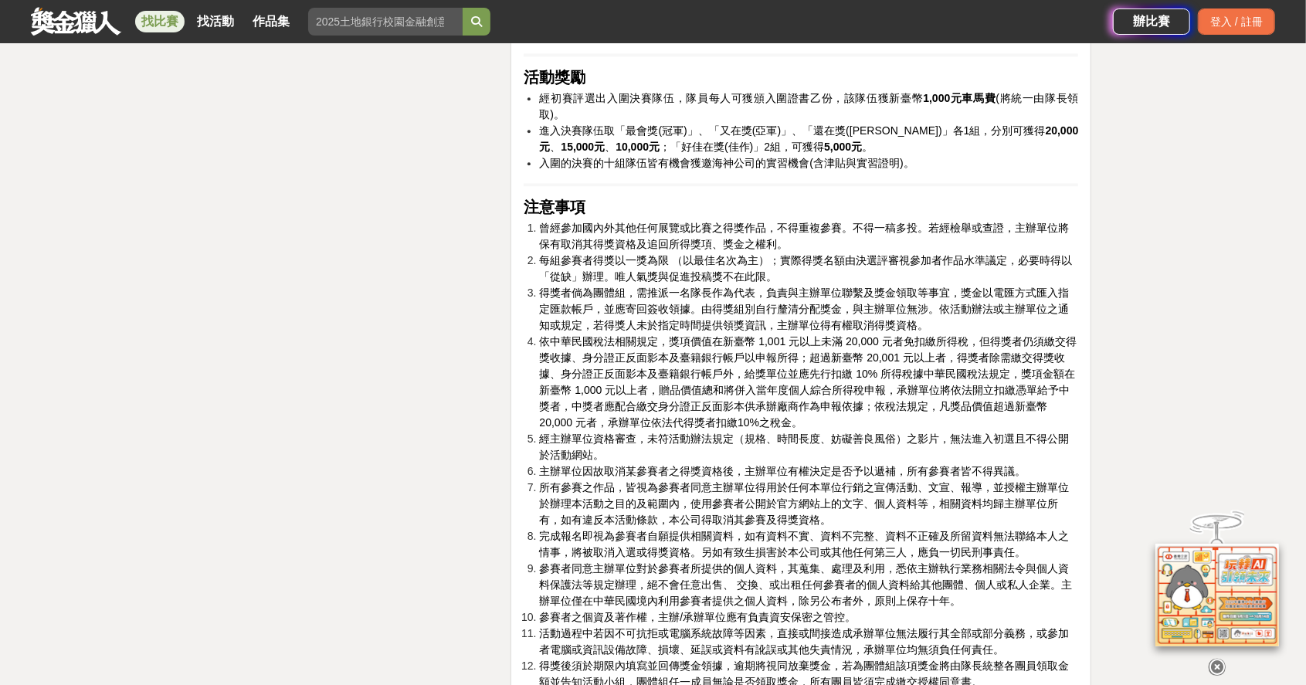
scroll to position [2520, 0]
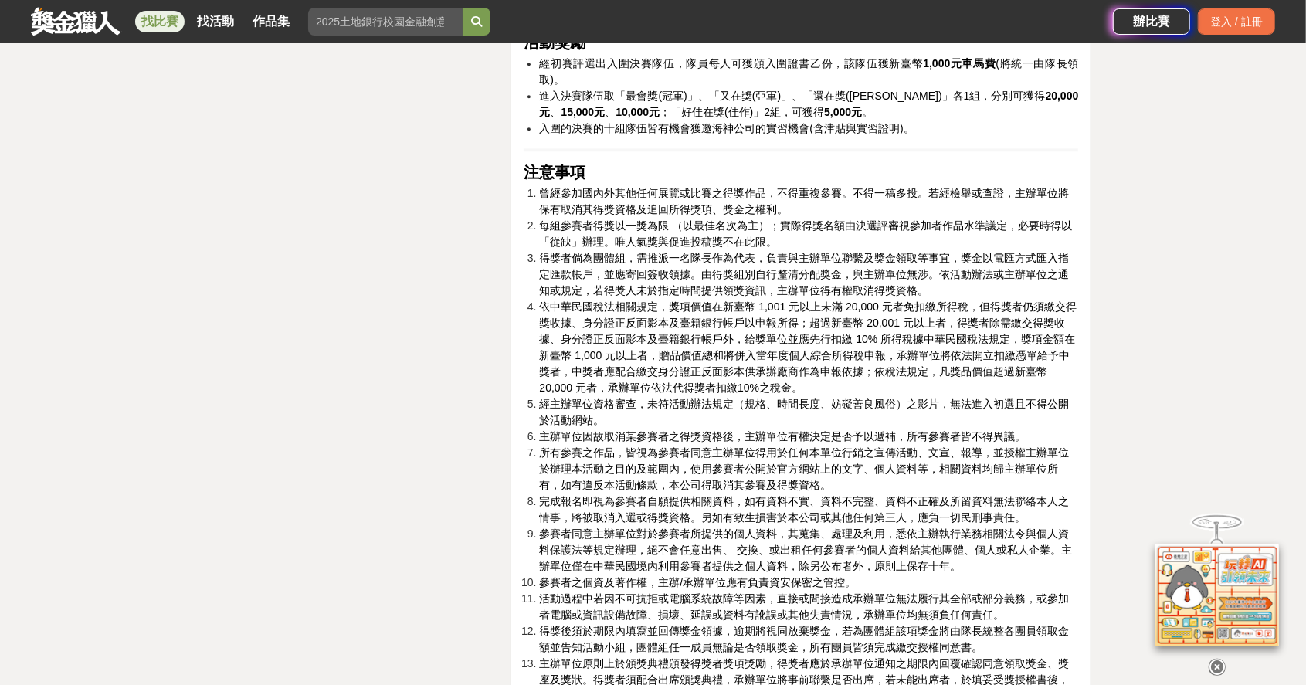
click at [658, 429] on li "經主辦單位資格審查，未符活動辦法規定（規格、時間長度、妨礙善良風俗）之影片，無法進入初選且不得公開於活動網站。" at bounding box center [808, 412] width 539 height 32
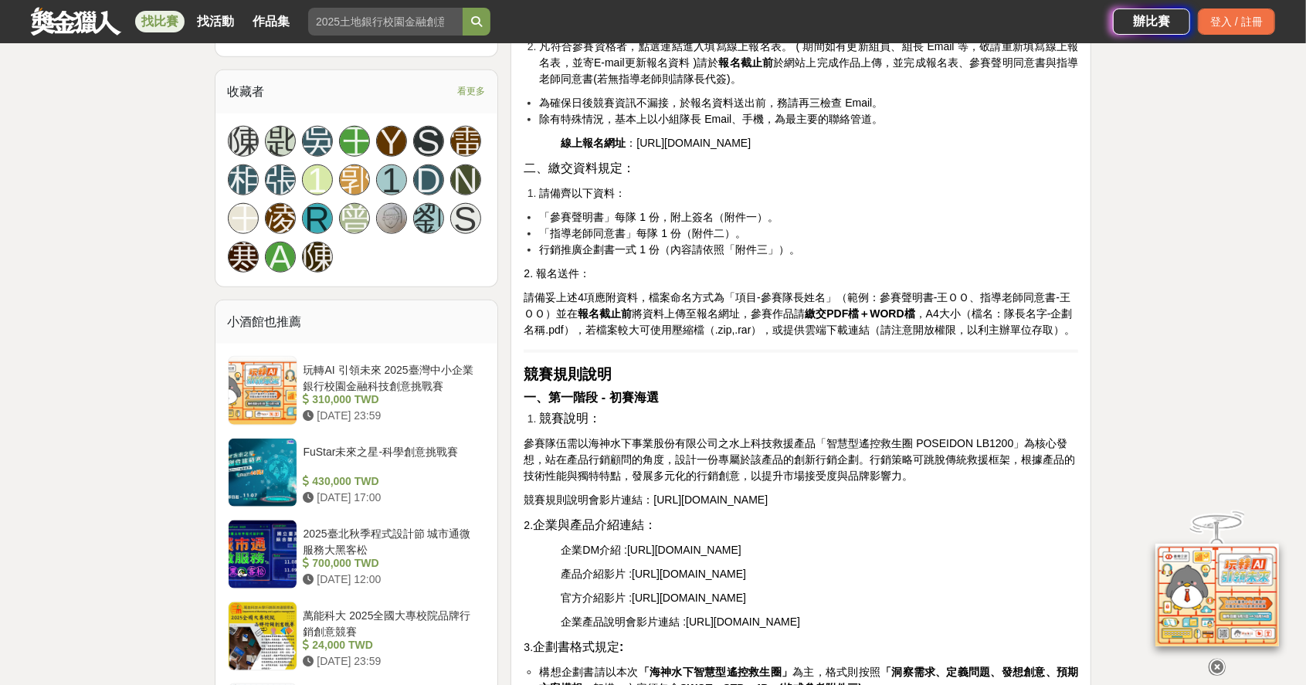
scroll to position [1027, 0]
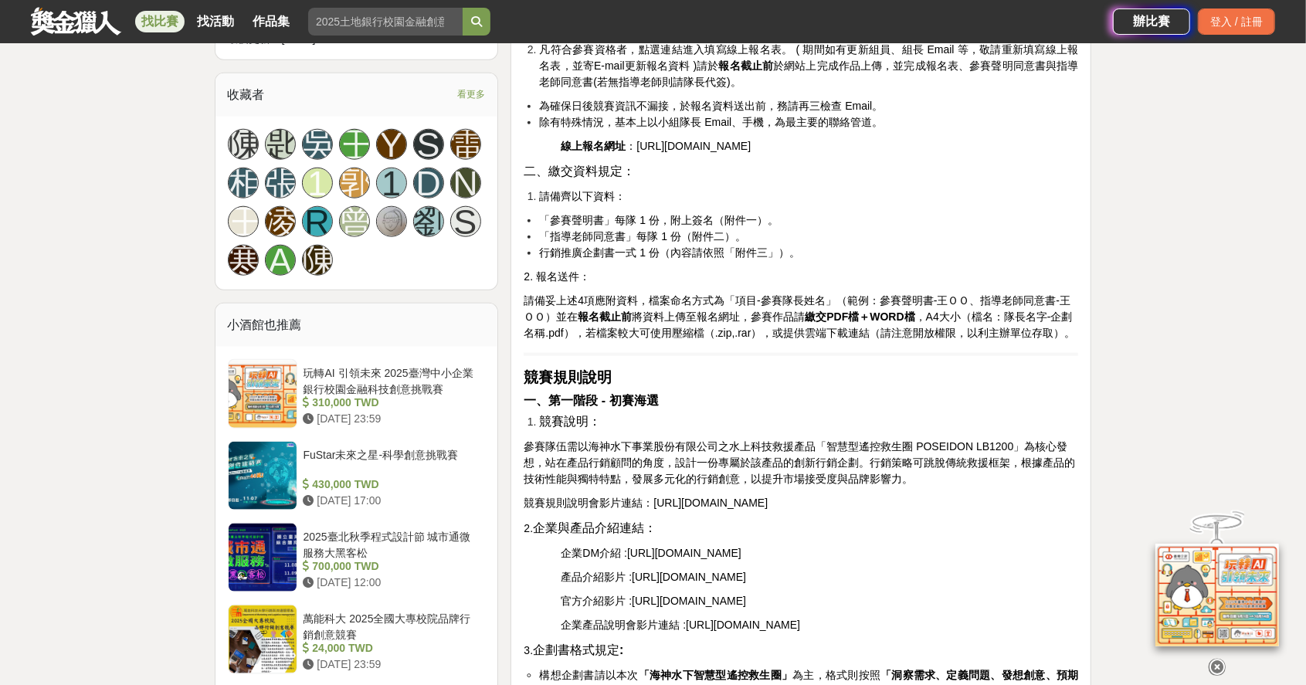
click at [904, 485] on span "參賽隊伍需以海神水下事業股份有限公司之水上科技救援產品「智慧型遙控救生圈 POSEIDON LB1200」為核心發想，站在產品行銷顧問的角度，設計一份專屬於該…" at bounding box center [800, 462] width 552 height 45
click at [916, 479] on span "參賽隊伍需以海神水下事業股份有限公司之水上科技救援產品「智慧型遙控救生圈 POSEIDON LB1200」為核心發想，站在產品行銷顧問的角度，設計一份專屬於該…" at bounding box center [800, 462] width 552 height 45
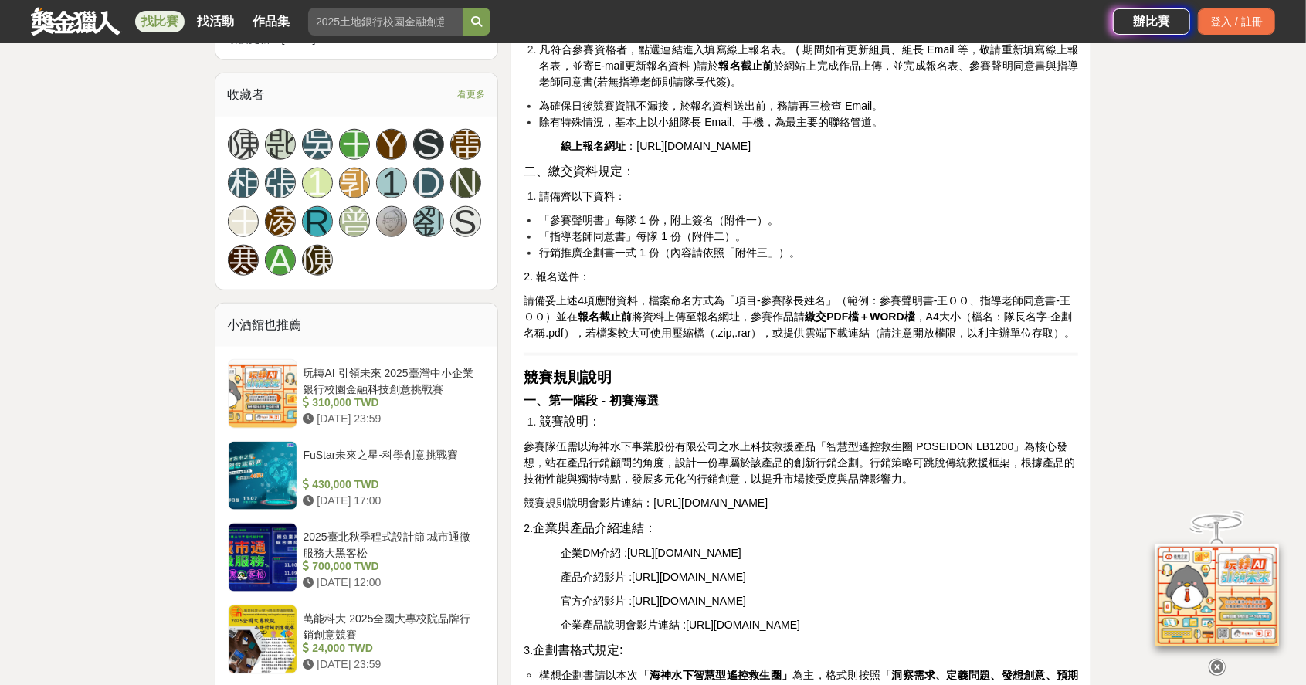
click at [910, 485] on span "參賽隊伍需以海神水下事業股份有限公司之水上科技救援產品「智慧型遙控救生圈 POSEIDON LB1200」為核心發想，站在產品行銷顧問的角度，設計一份專屬於該…" at bounding box center [800, 462] width 552 height 45
click at [919, 409] on h2 "一、第一階段 - 初賽海選" at bounding box center [801, 399] width 555 height 19
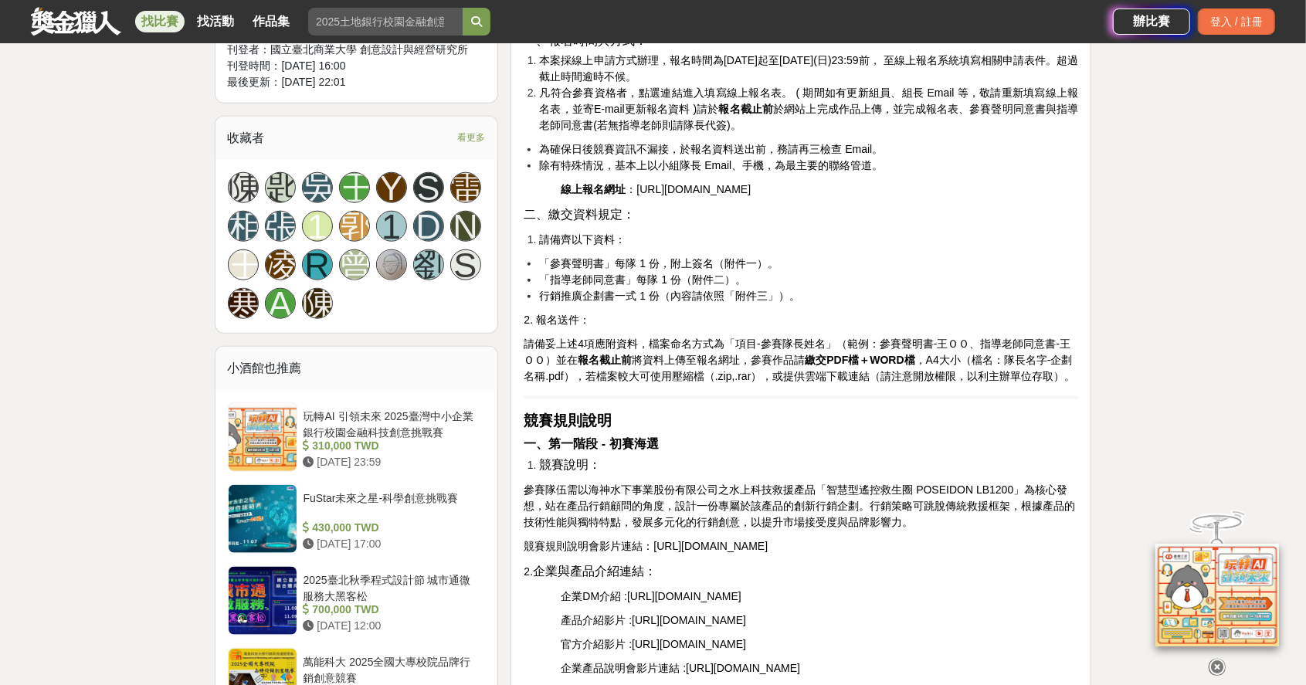
scroll to position [975, 0]
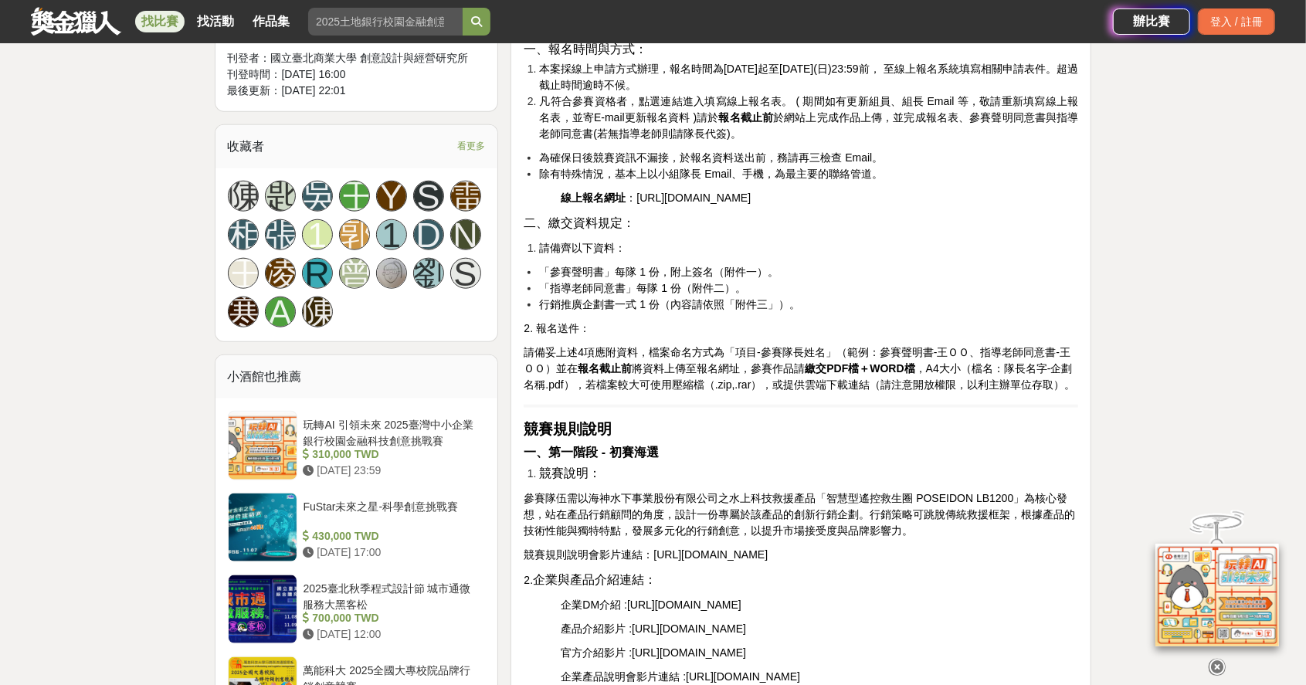
click at [879, 460] on h2 "一、第一階段 - 初賽海選" at bounding box center [801, 451] width 555 height 19
click at [851, 563] on p "競賽規則說明會影片連結： https://youtu.be/RLaJwEEbkio" at bounding box center [801, 555] width 555 height 16
drag, startPoint x: 827, startPoint y: 481, endPoint x: 833, endPoint y: 489, distance: 10.1
click at [828, 460] on h2 "一、第一階段 - 初賽海選" at bounding box center [801, 451] width 555 height 19
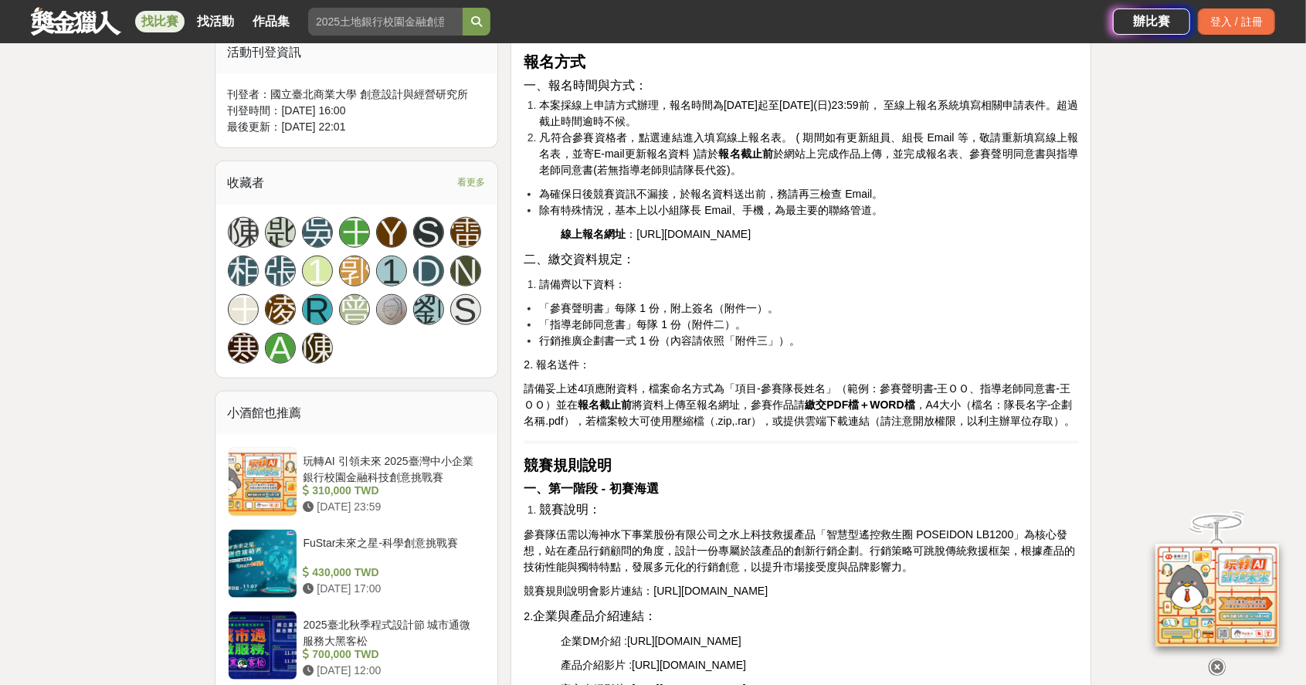
scroll to position [769, 0]
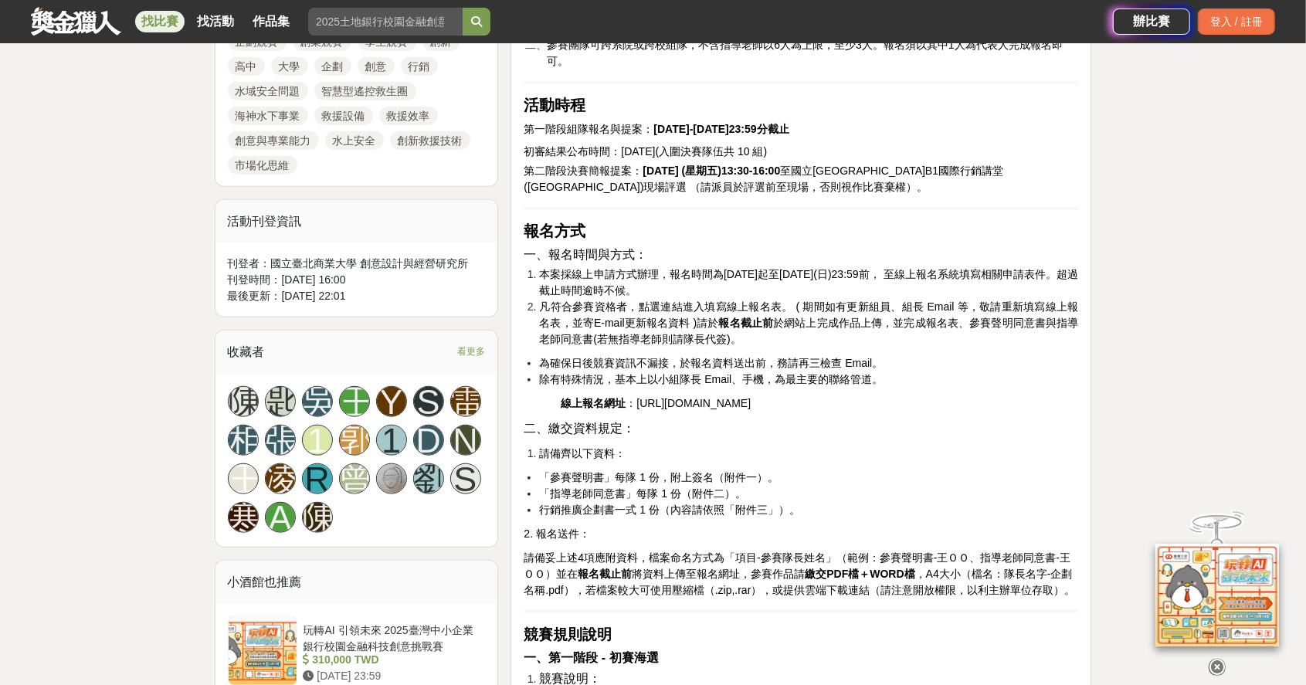
click at [902, 365] on li "為確保日後競賽資訊不漏接，於報名資料送出前，務請再三檢查 Email。" at bounding box center [808, 363] width 539 height 16
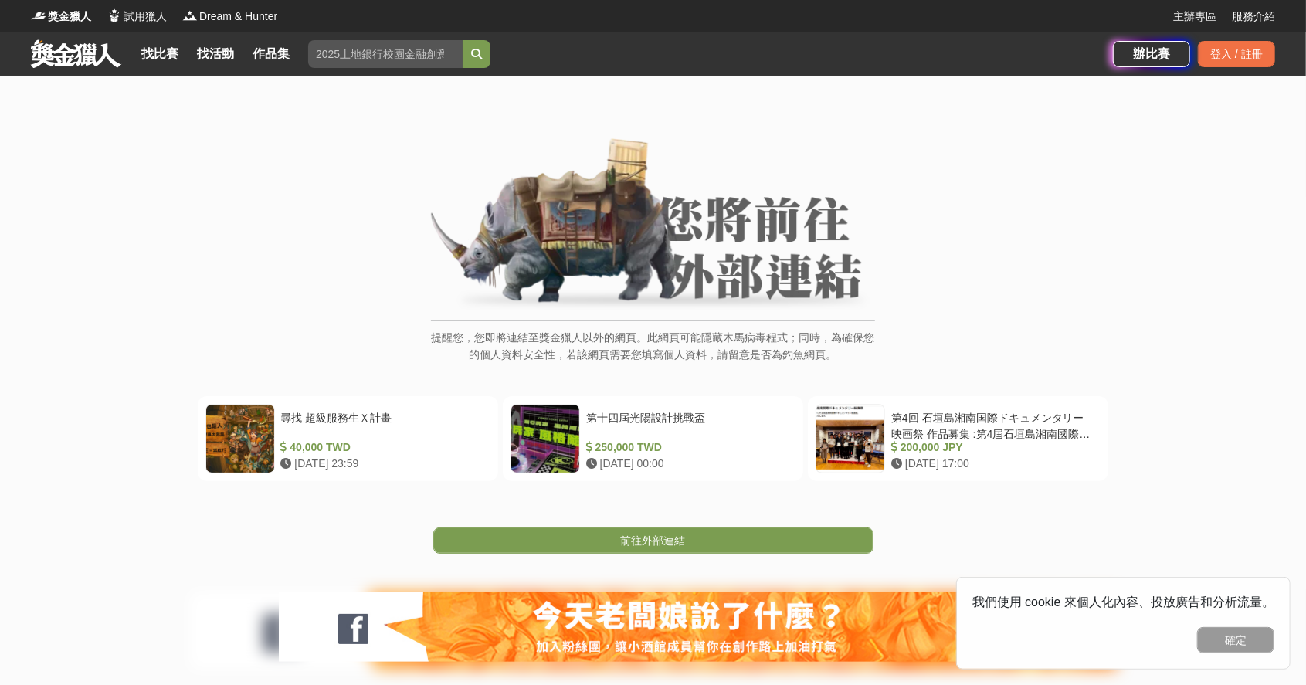
click at [644, 338] on p "提醒您，您即將連結至獎金獵人以外的網頁。此網頁可能隱藏木馬病毒程式；同時，為確保您的個人資料安全性，若該網頁需要您填寫個人資料，請留意是否為釣魚網頁。" at bounding box center [653, 354] width 444 height 50
